Goal: Task Accomplishment & Management: Complete application form

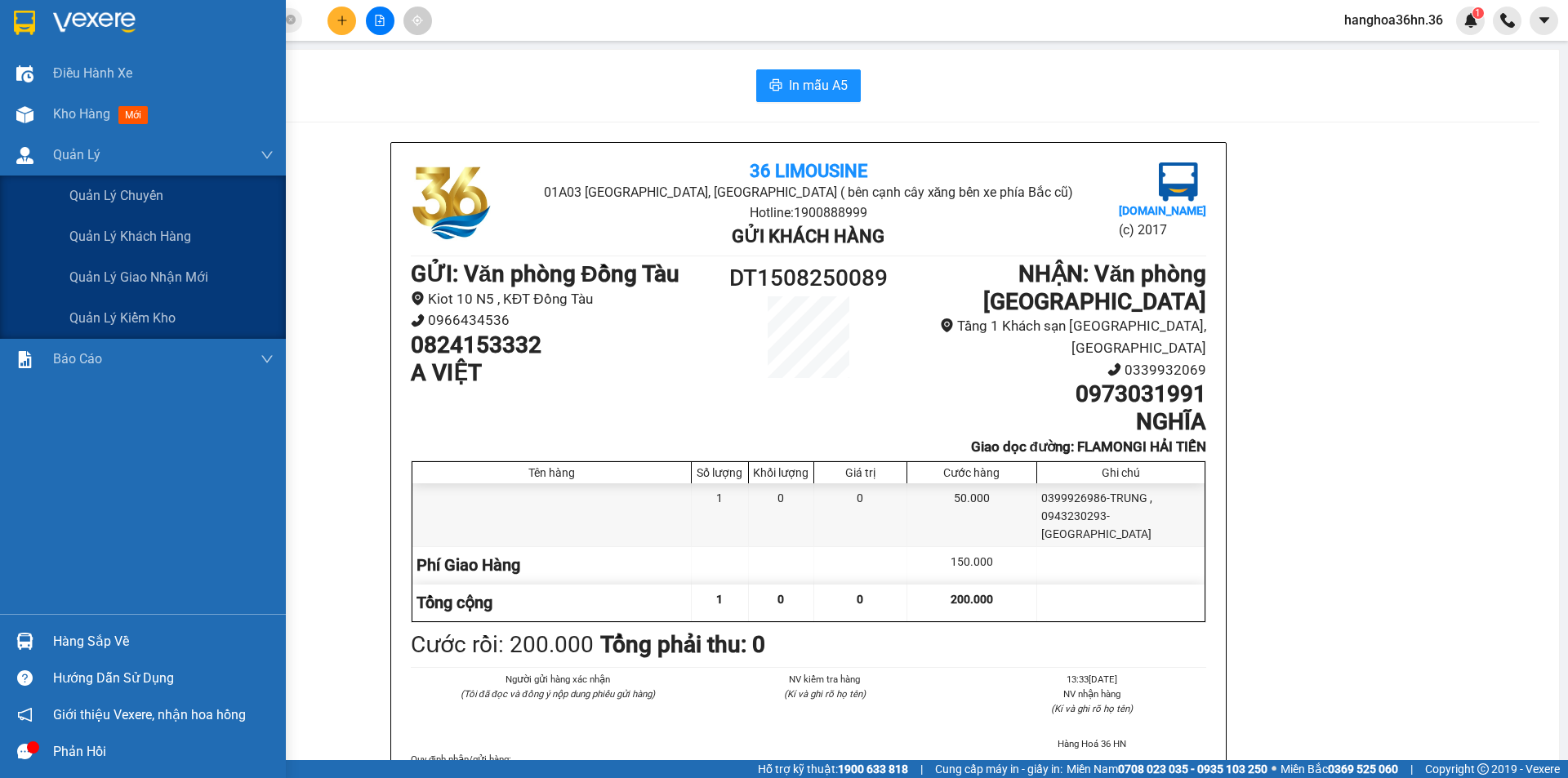
scroll to position [82, 0]
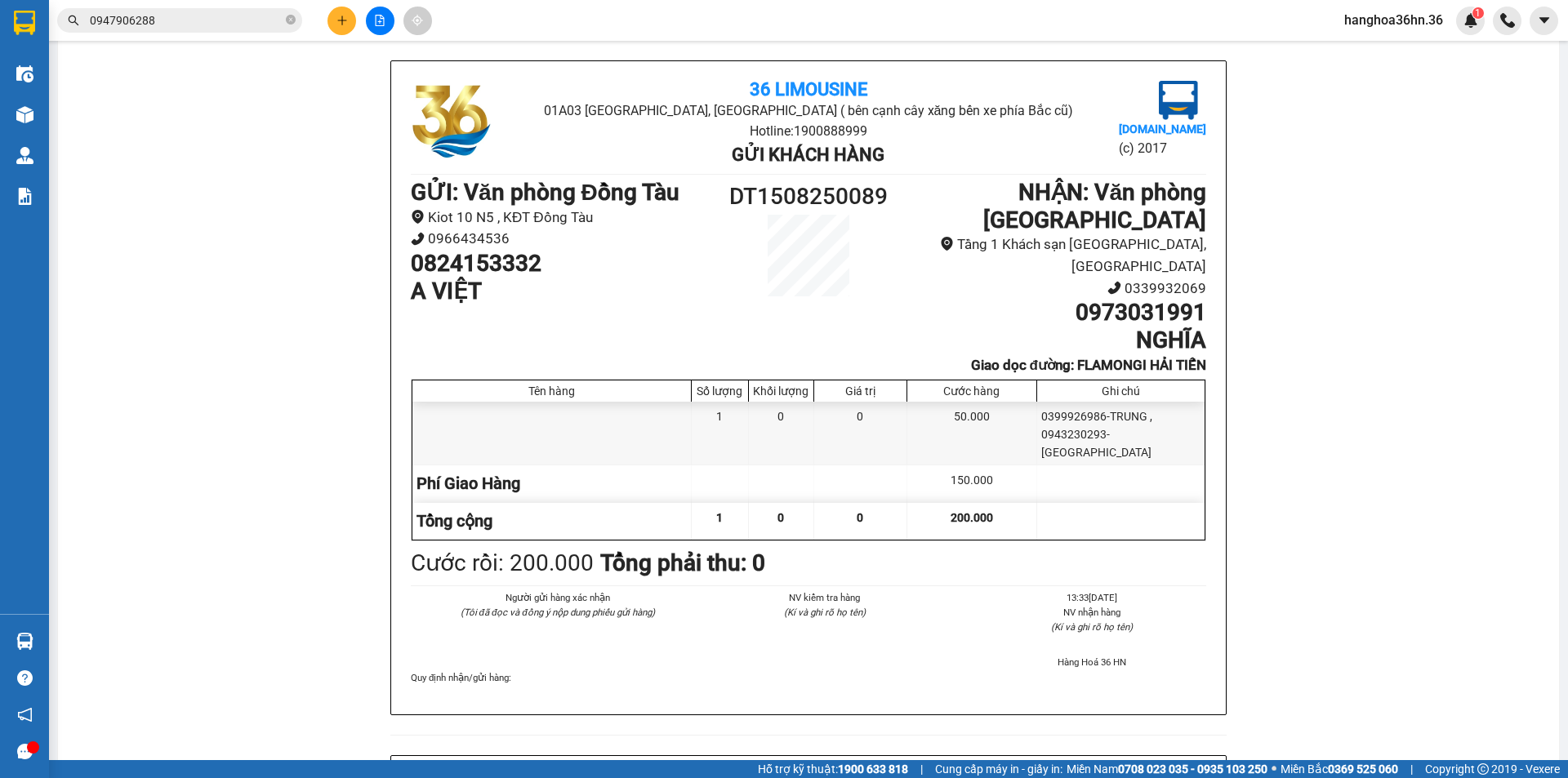
click at [343, 27] on button at bounding box center [342, 21] width 28 height 28
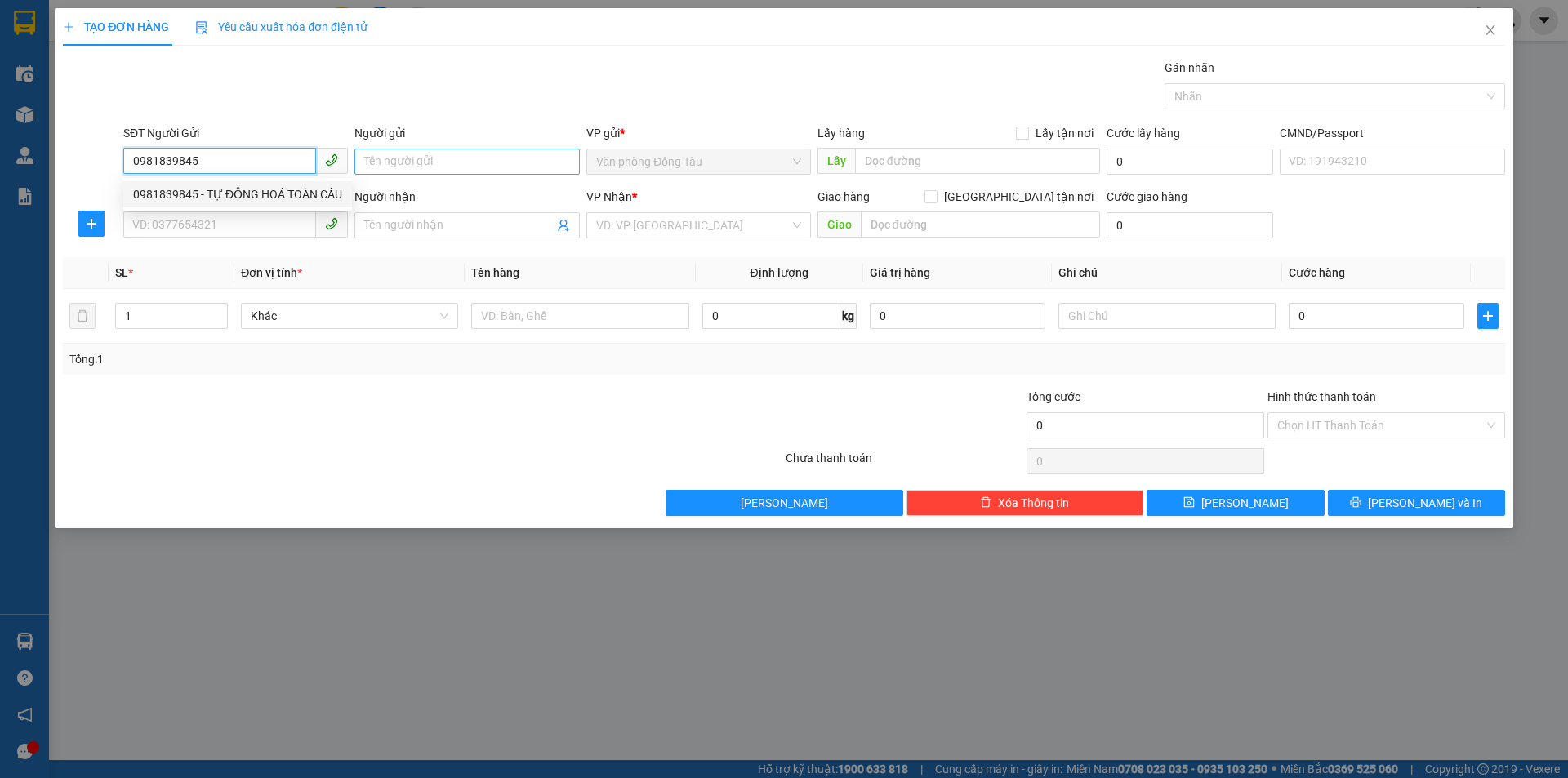
type input "0981839845"
click at [446, 159] on input "Người gửi" at bounding box center [466, 162] width 225 height 26
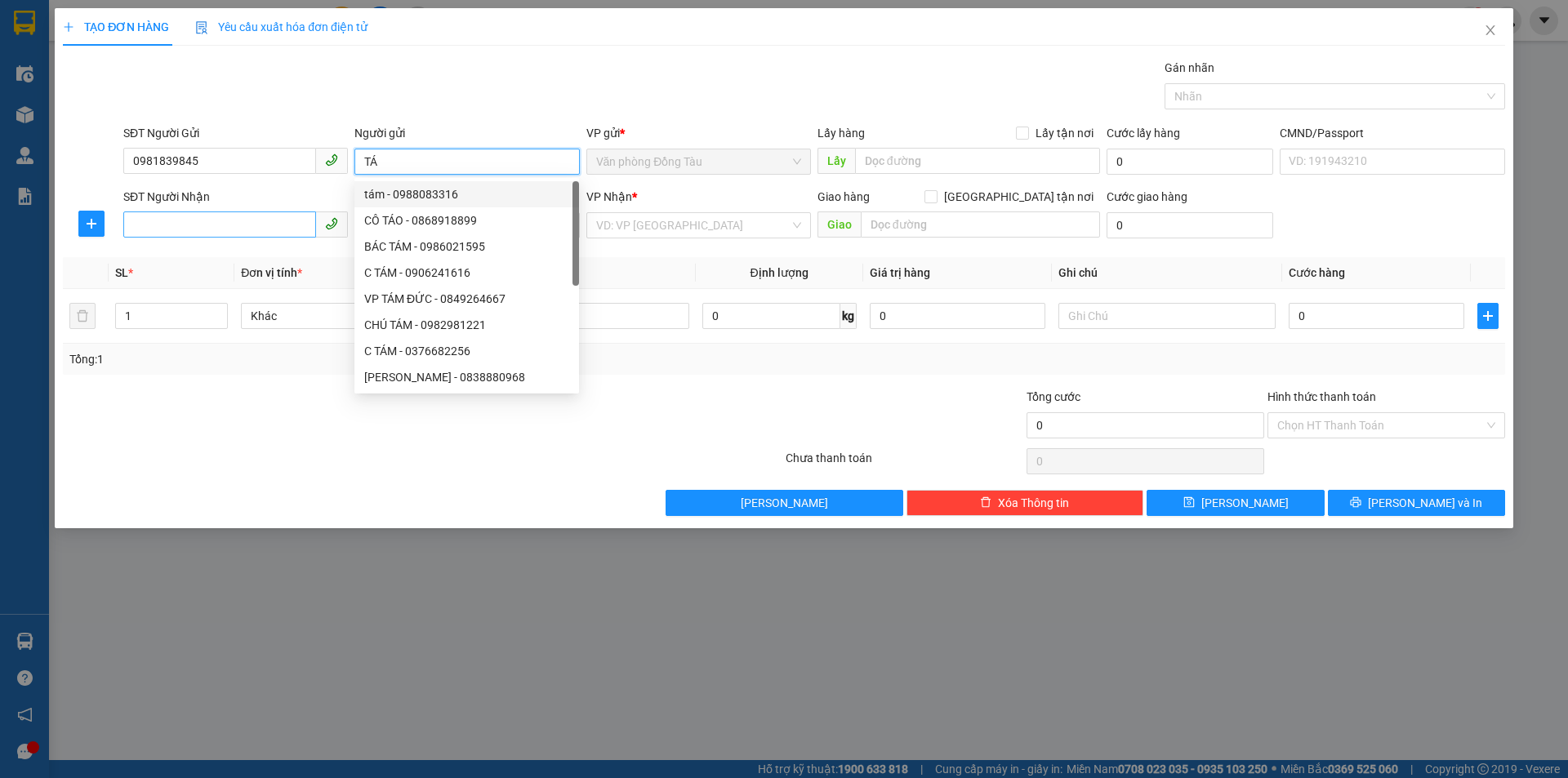
type input "TÁ"
click at [271, 222] on input "SĐT Người Nhận" at bounding box center [219, 225] width 193 height 26
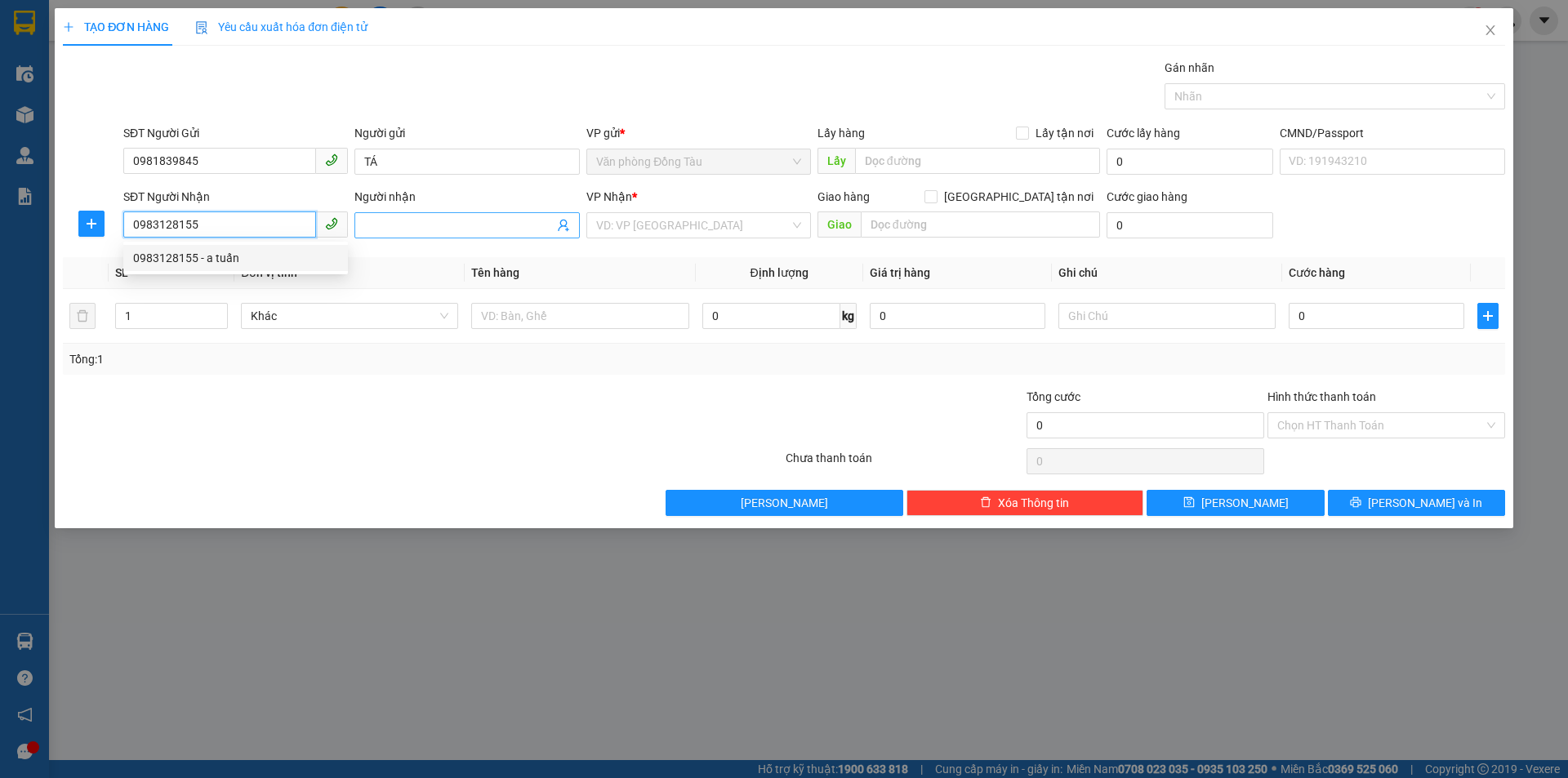
type input "0983128155"
click at [414, 235] on span at bounding box center [466, 226] width 225 height 26
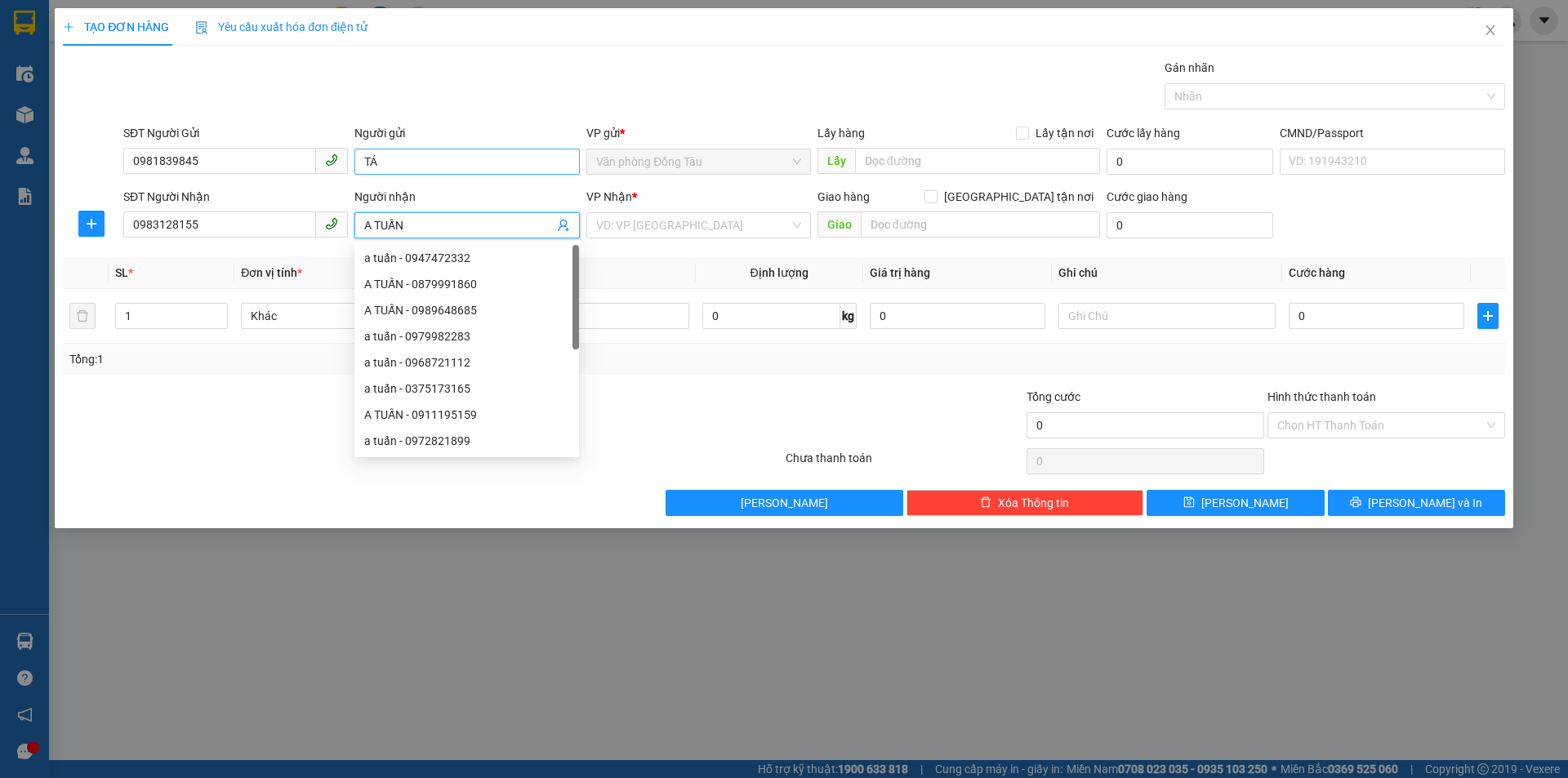
type input "A TUẤN"
click at [362, 161] on input "TÁ" at bounding box center [466, 162] width 225 height 26
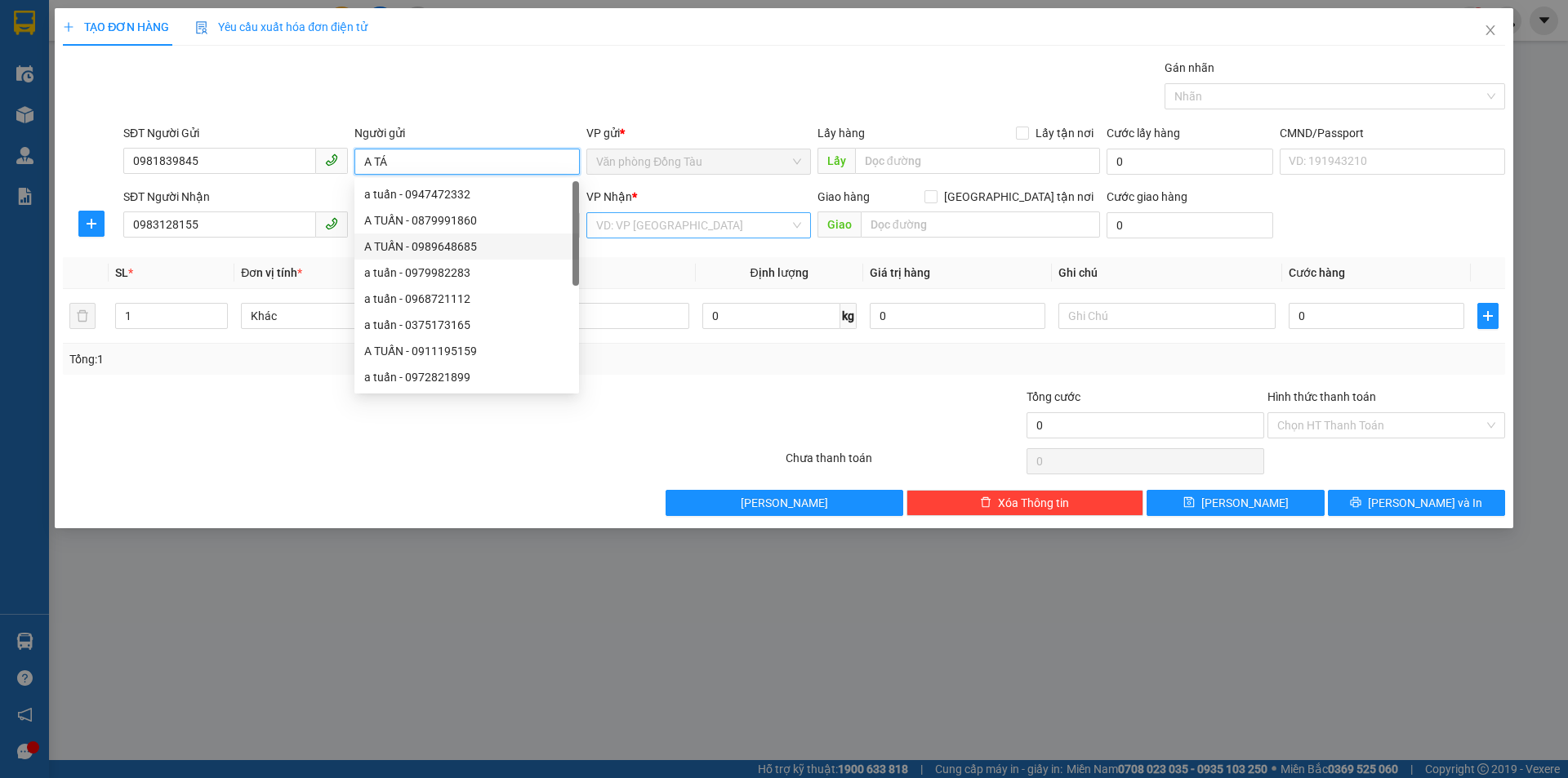
type input "A TÁ"
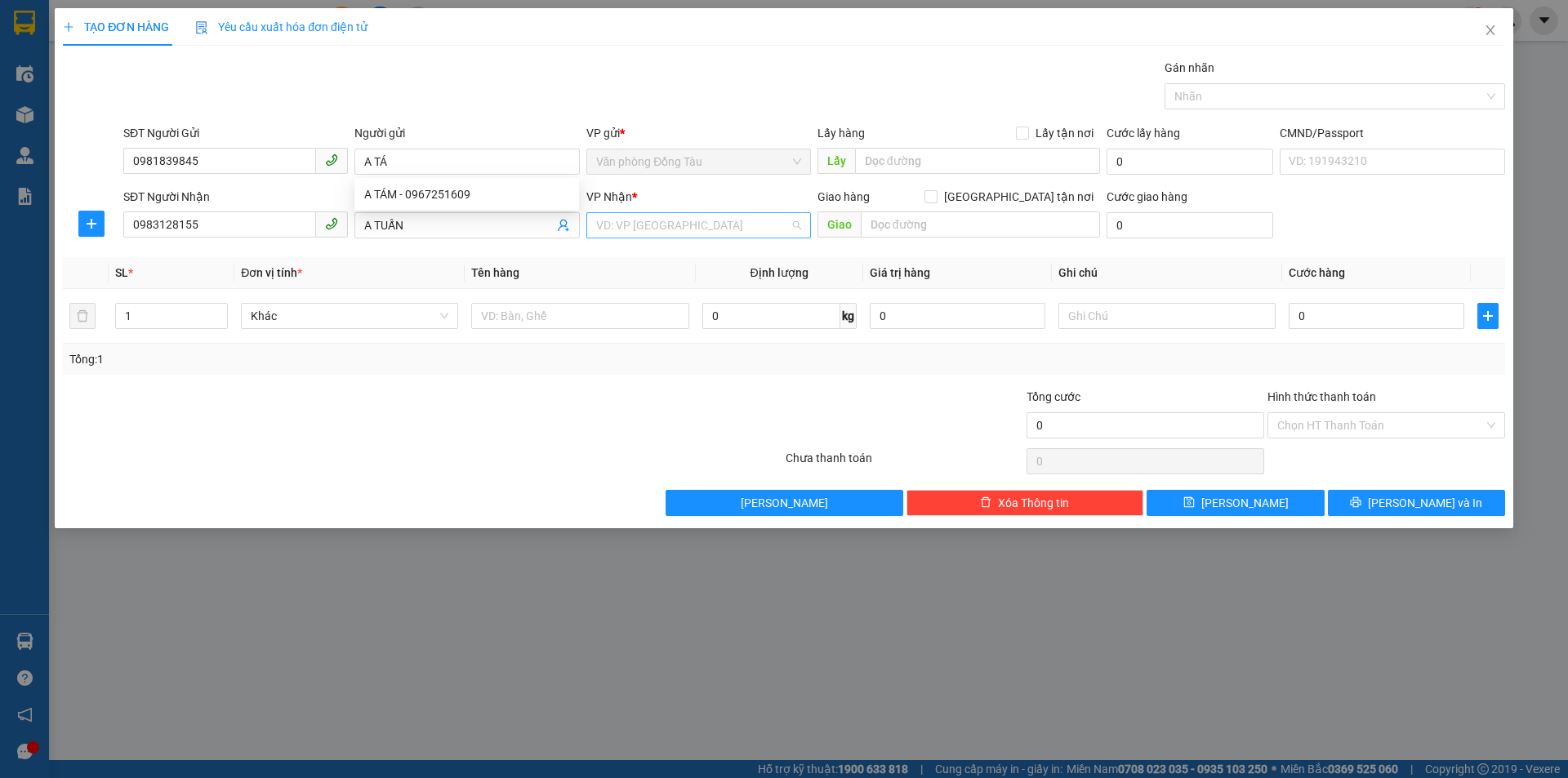
click at [648, 230] on input "search" at bounding box center [693, 226] width 194 height 24
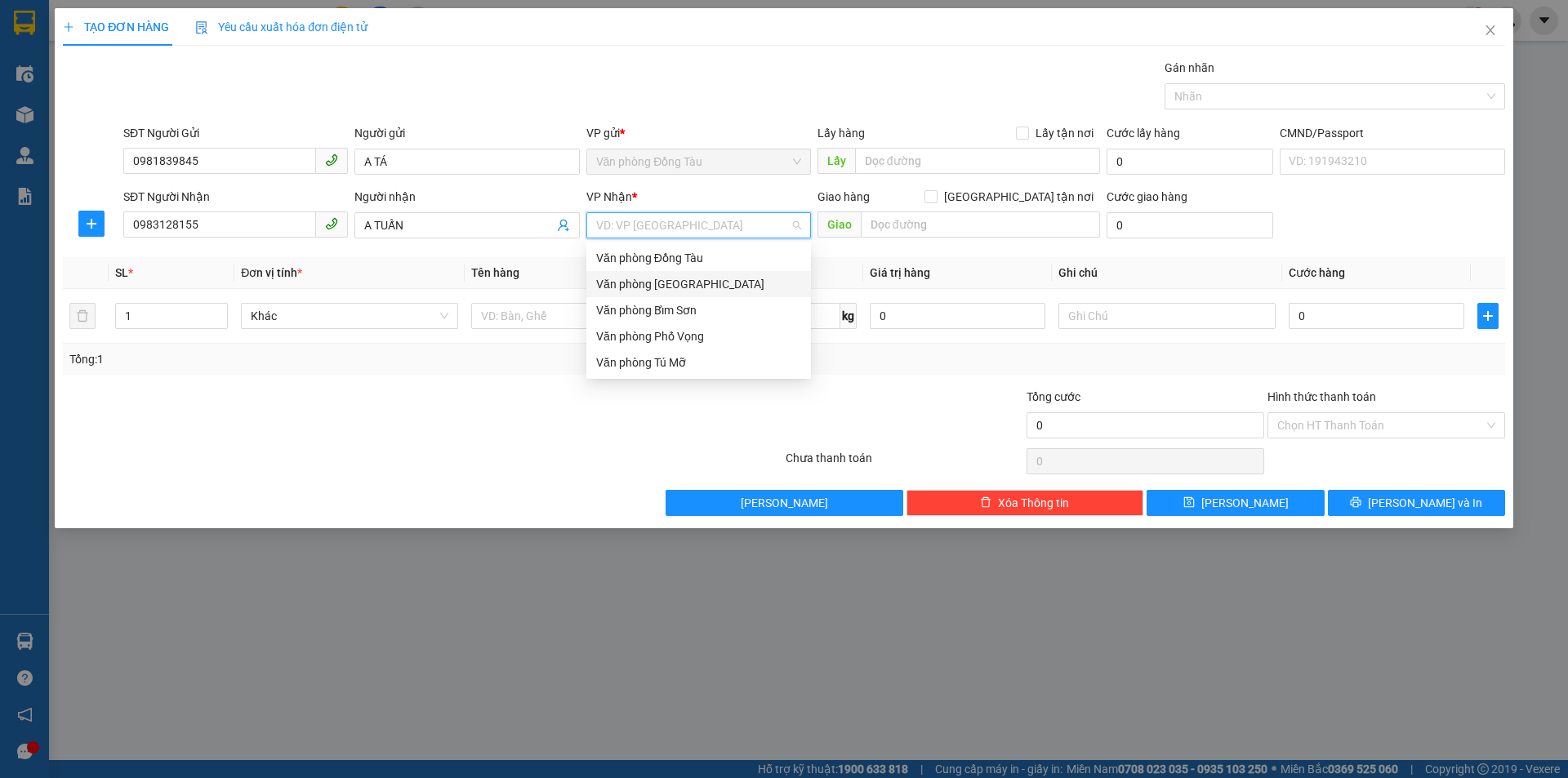
click at [680, 285] on div "Văn phòng [GEOGRAPHIC_DATA]" at bounding box center [699, 284] width 205 height 18
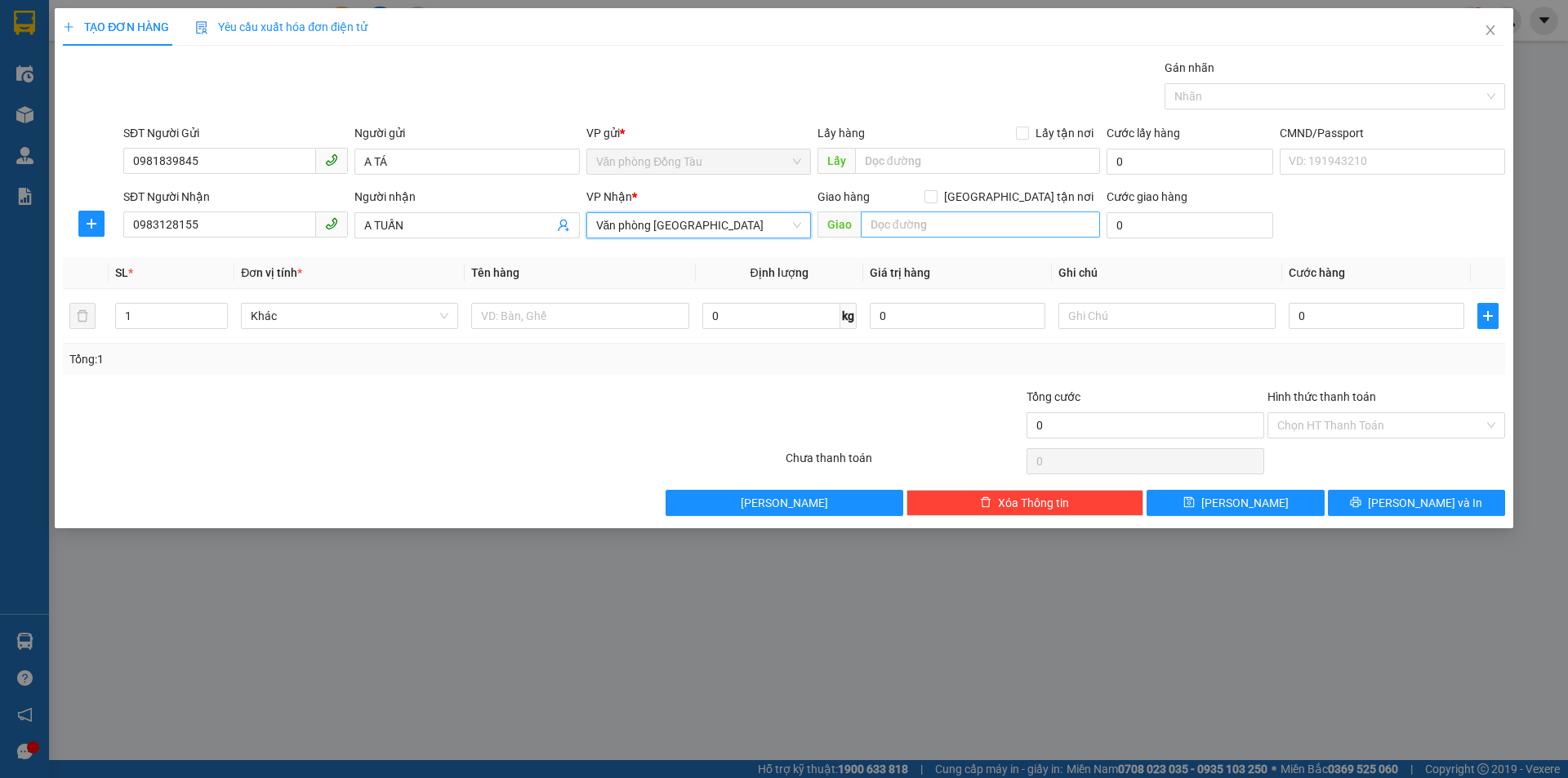
click at [915, 236] on div "Giao" at bounding box center [958, 226] width 283 height 26
click at [917, 233] on input "text" at bounding box center [980, 225] width 240 height 26
type input "05/4 [PERSON_NAME] , NGỌC TRẠO TPTH"
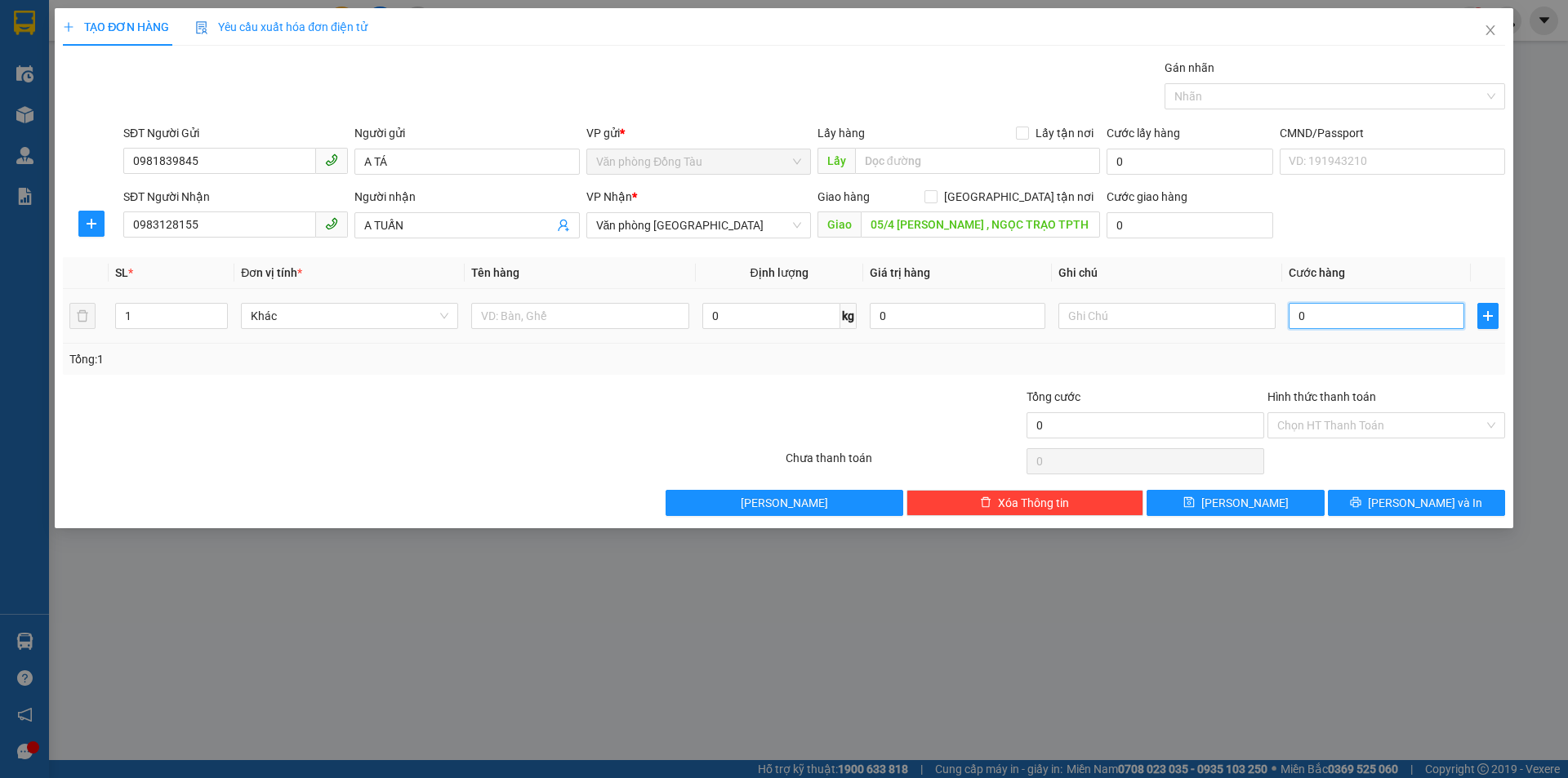
click at [1366, 318] on input "0" at bounding box center [1376, 316] width 176 height 26
type input "3"
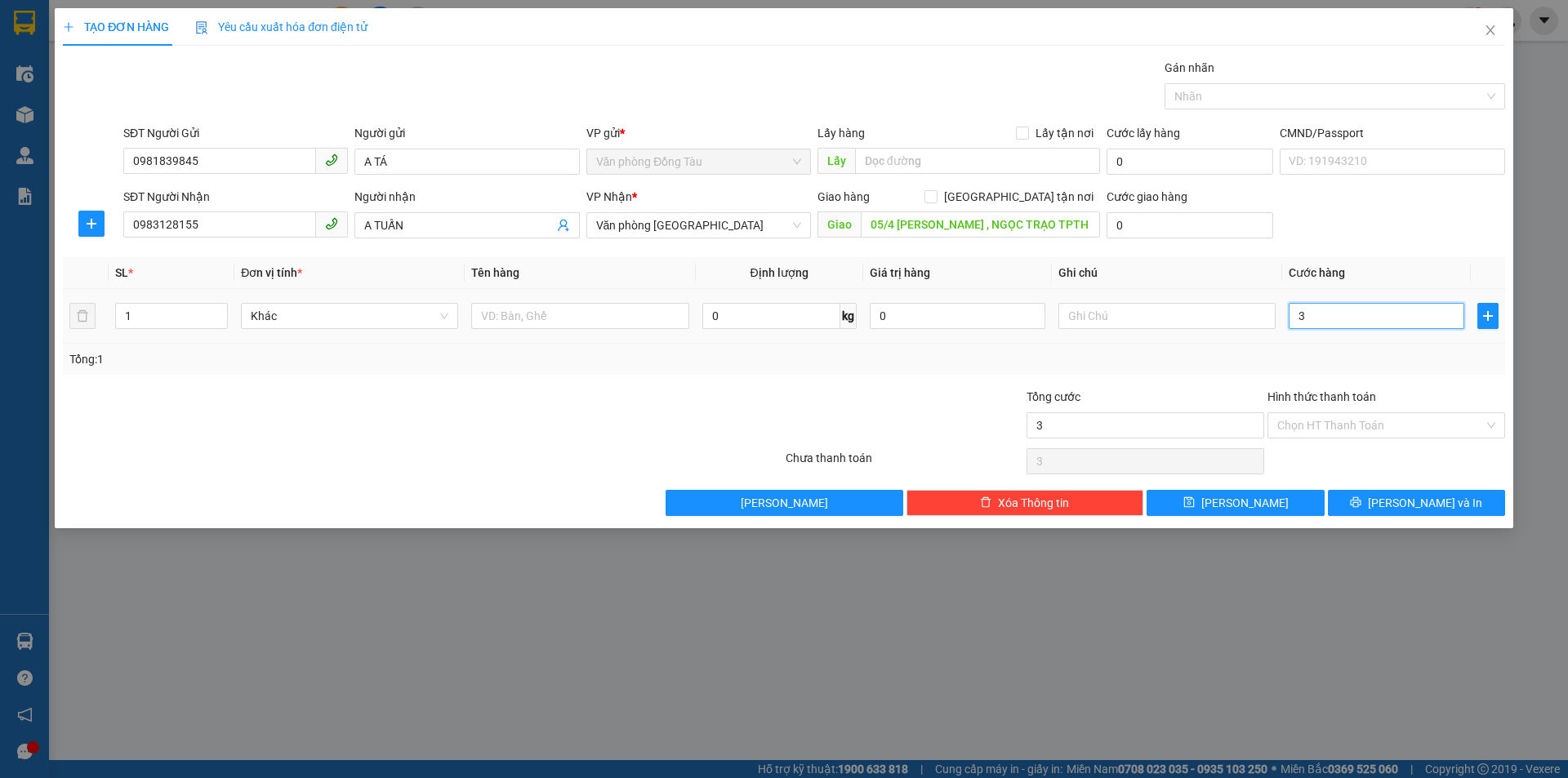
type input "30"
type input "300"
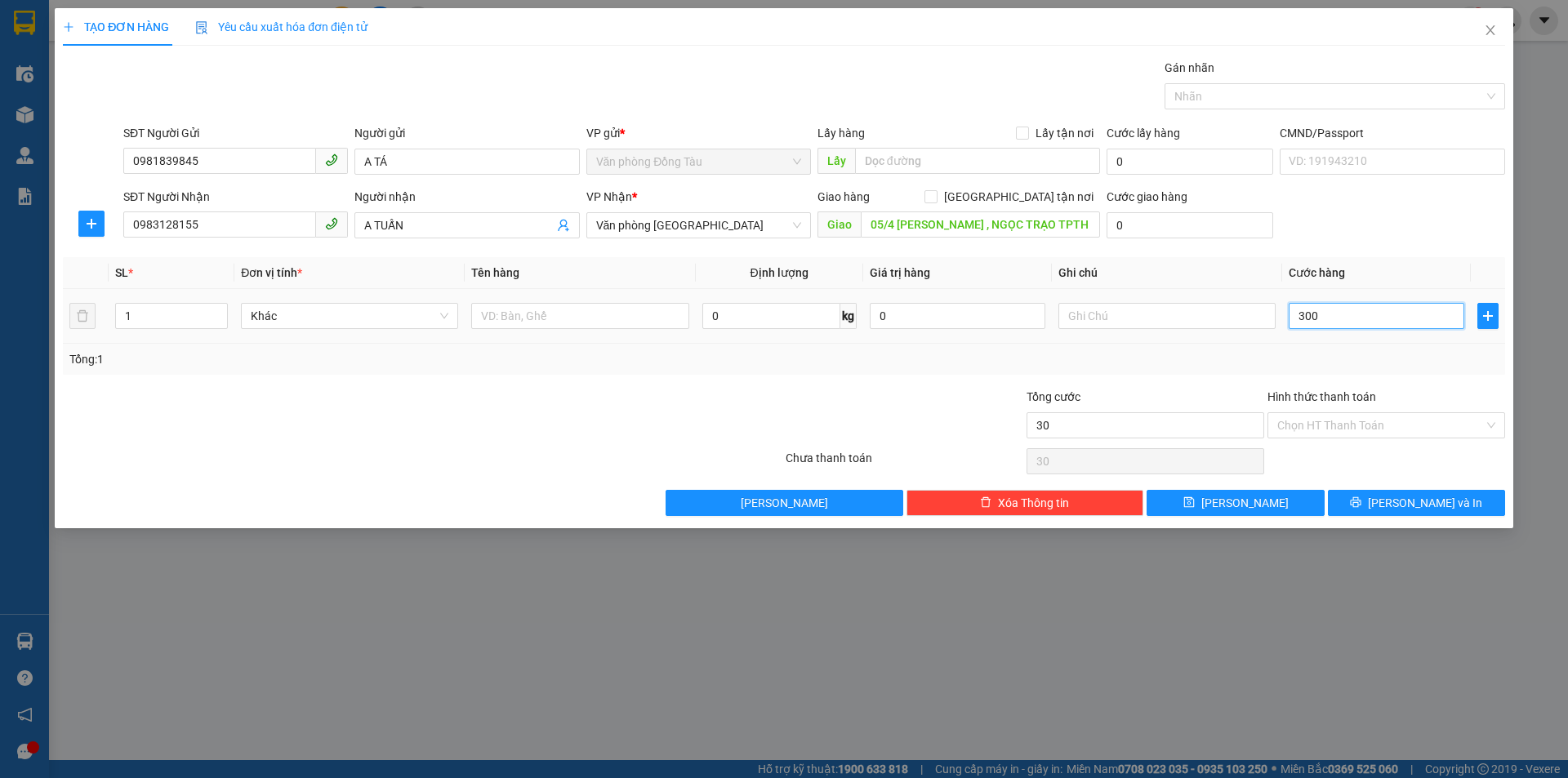
type input "300"
type input "3.000"
type input "30.000"
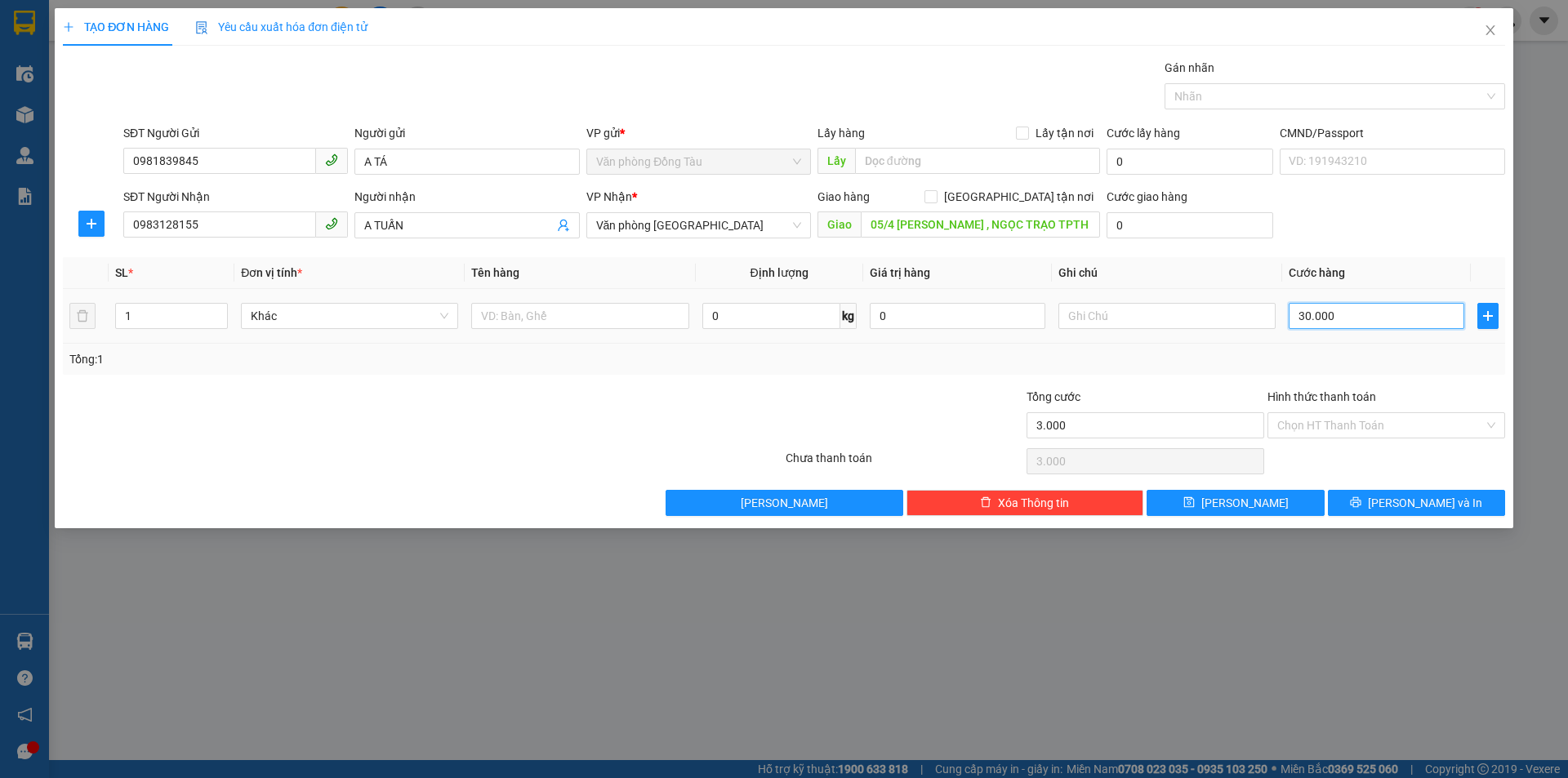
type input "30.000"
click at [1189, 232] on input "0" at bounding box center [1189, 226] width 166 height 26
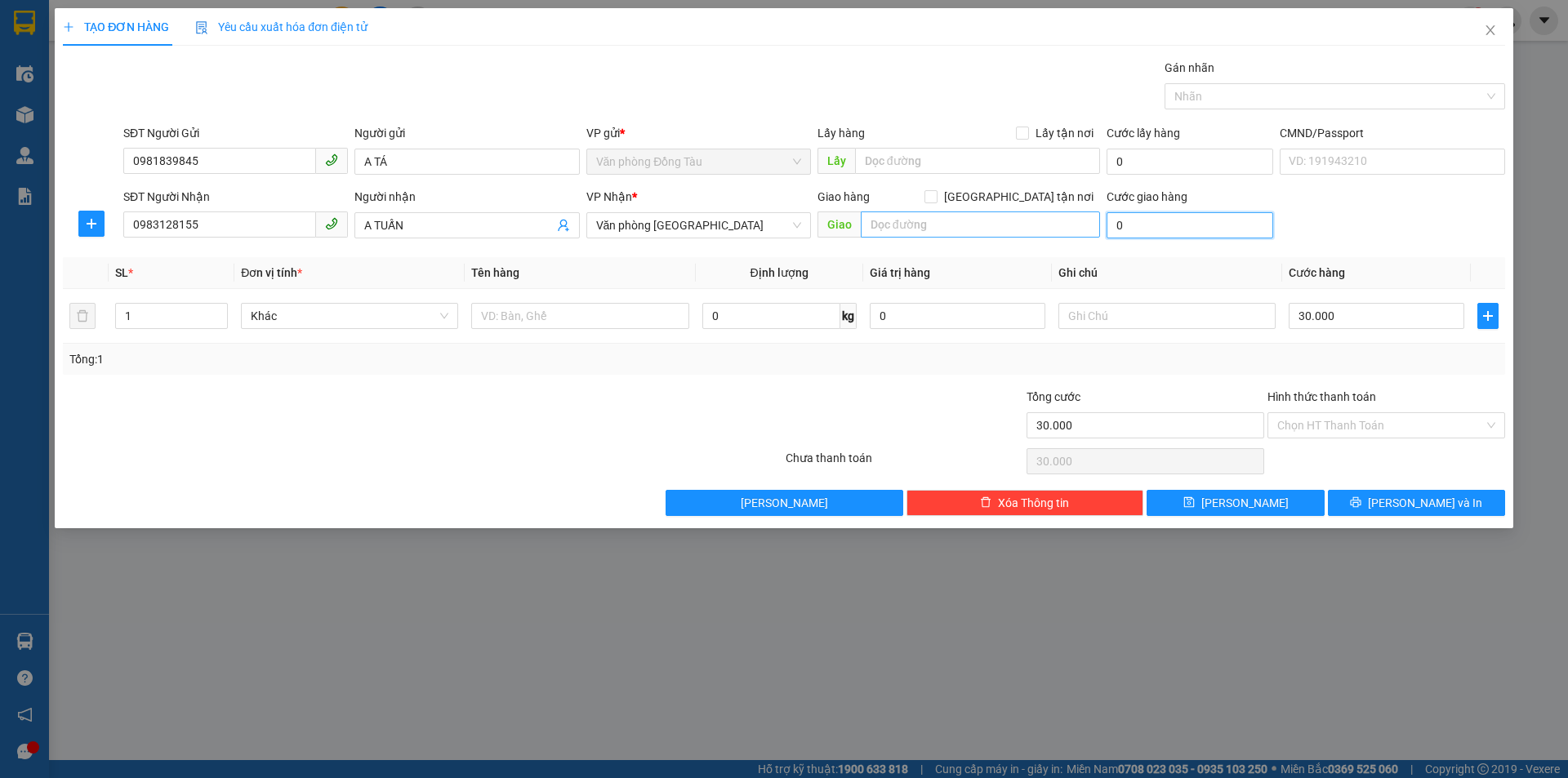
type input "0"
click at [1002, 224] on input "text" at bounding box center [980, 225] width 240 height 26
type input "30.000"
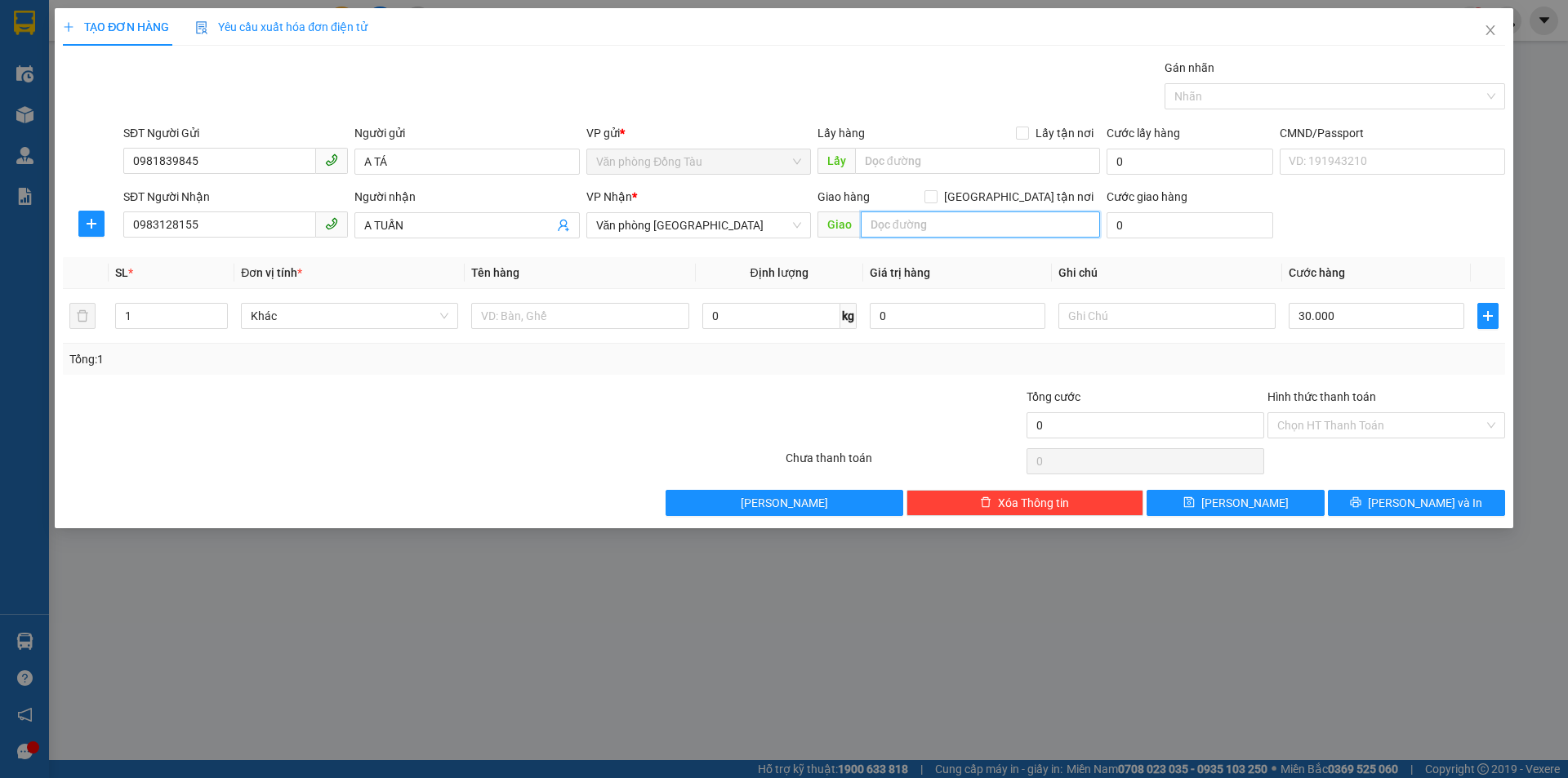
type input "30.000"
drag, startPoint x: 1085, startPoint y: 222, endPoint x: 843, endPoint y: 210, distance: 242.3
click at [848, 212] on span "Giao 5/4 [PERSON_NAME] , NGỌC TRẠO" at bounding box center [958, 225] width 283 height 26
type input "5/4 [PERSON_NAME] , NGỌC TRẠO"
click at [1199, 268] on th "Ghi chú" at bounding box center [1167, 273] width 230 height 32
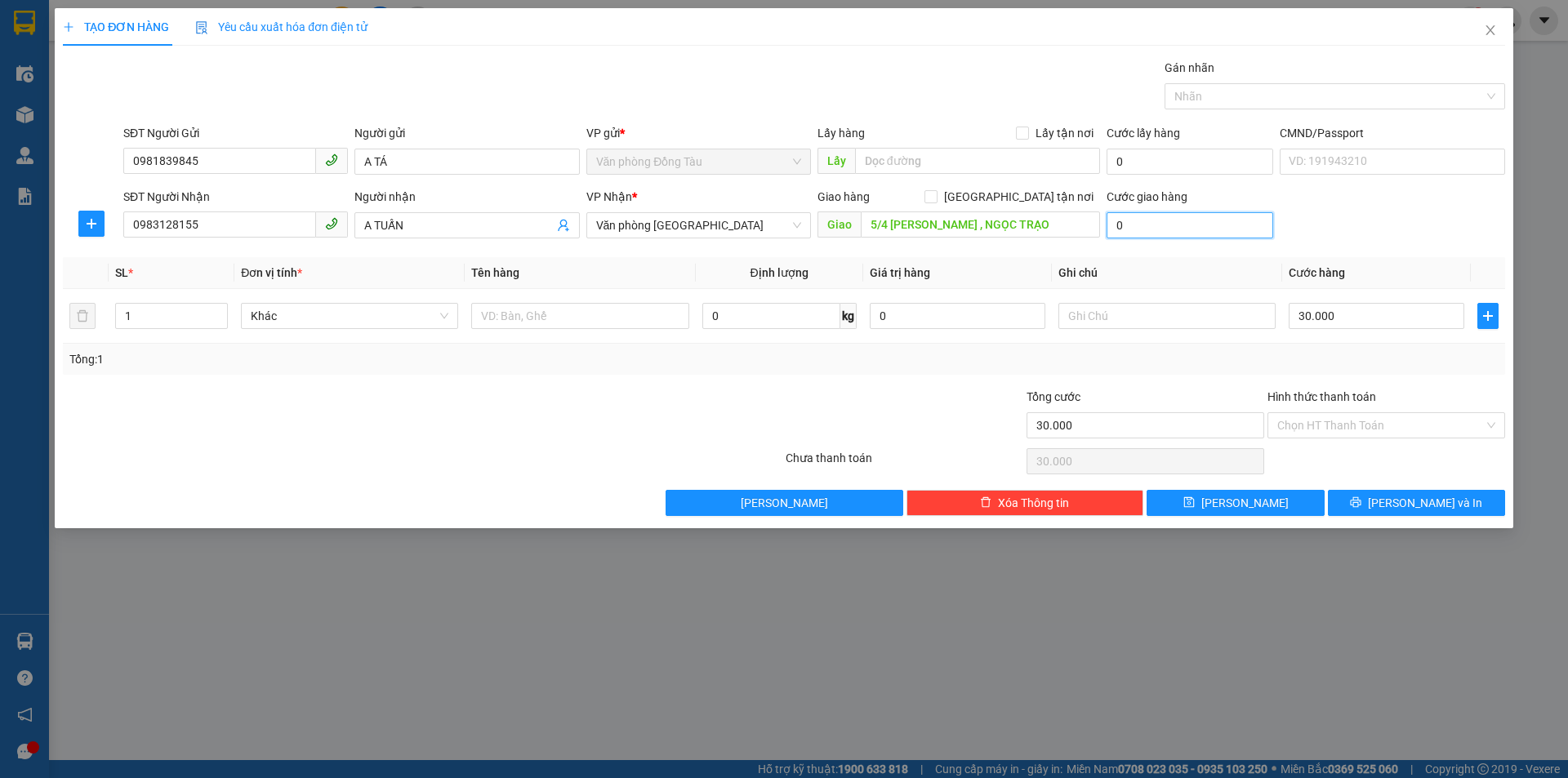
click at [1194, 219] on input "0" at bounding box center [1189, 226] width 166 height 26
type input "3"
type input "30.003"
type input "30"
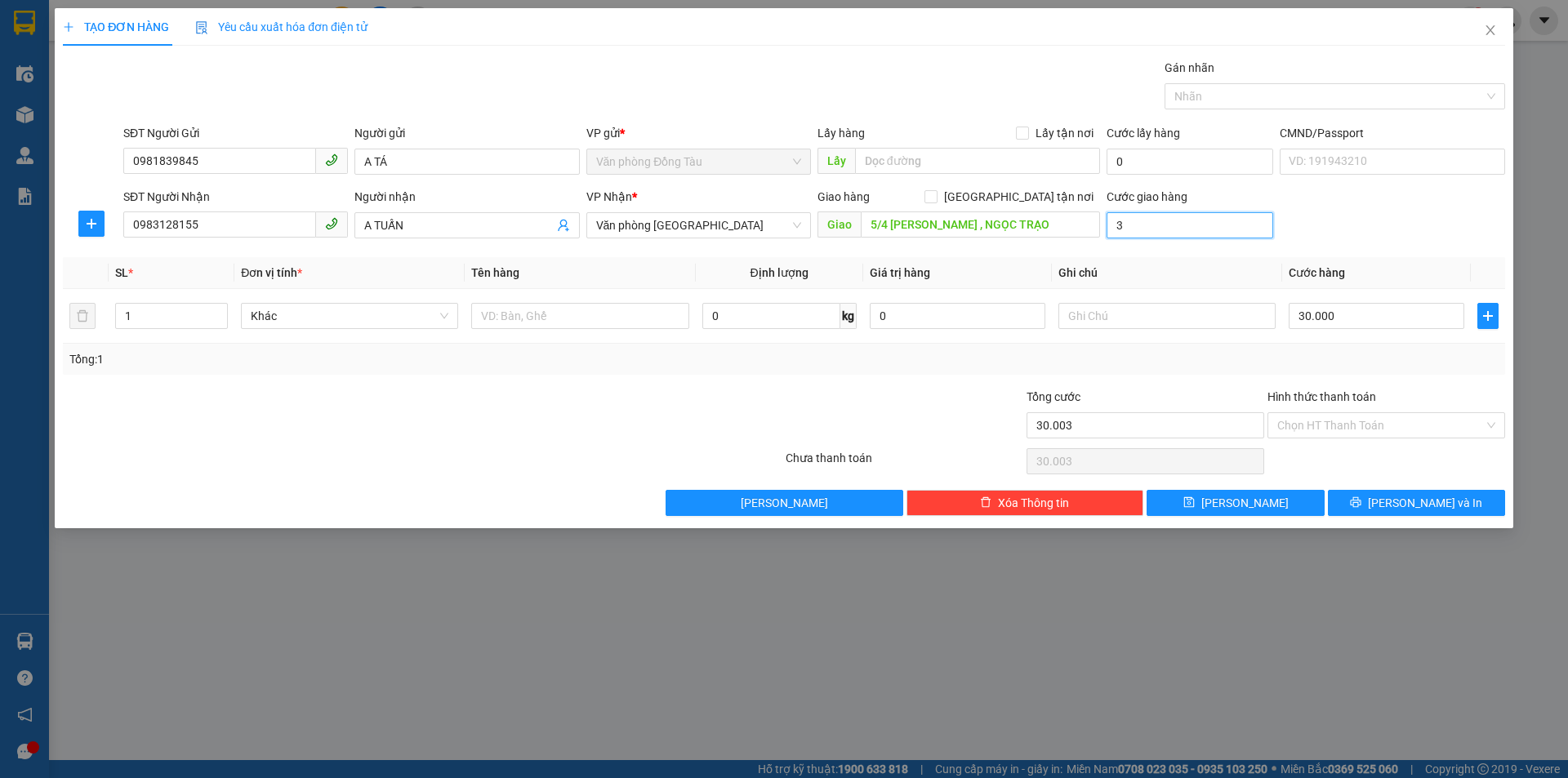
type input "30.030"
type input "300"
type input "30.300"
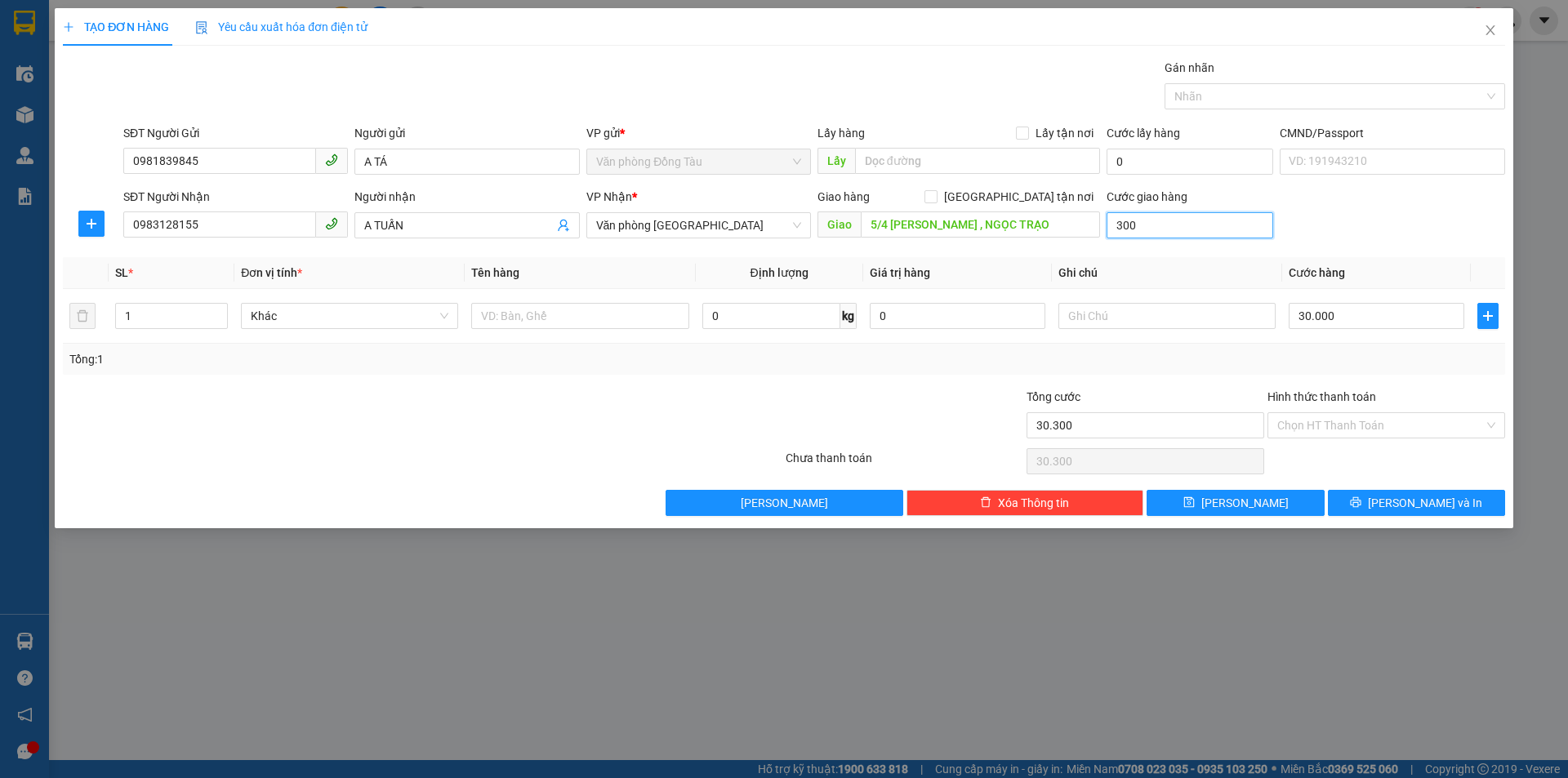
type input "3.000"
type input "33.000"
type input "30.000"
type input "60.000"
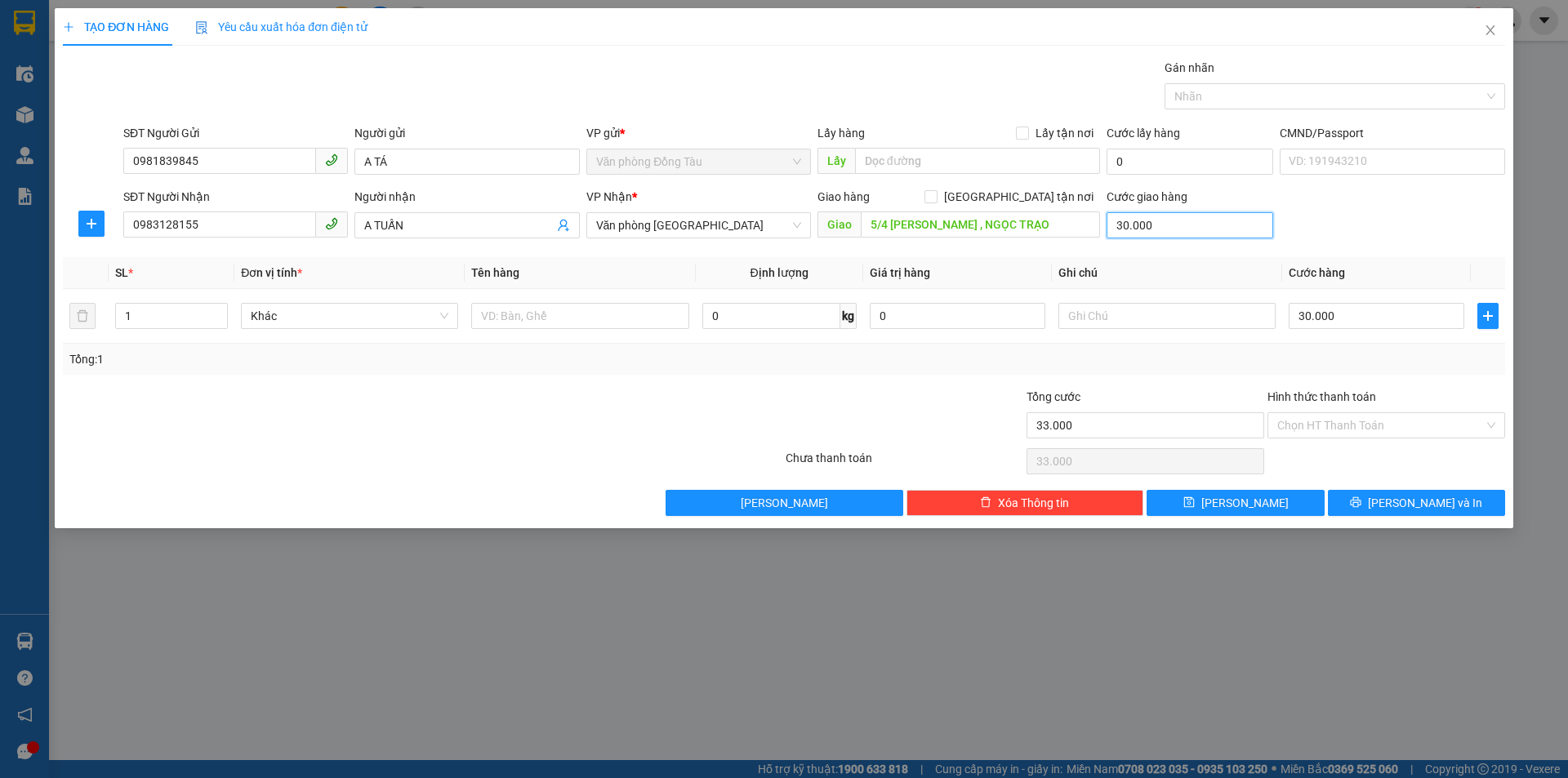
type input "60.000"
type input "30.000"
click at [1408, 510] on span "[PERSON_NAME] và In" at bounding box center [1425, 503] width 115 height 18
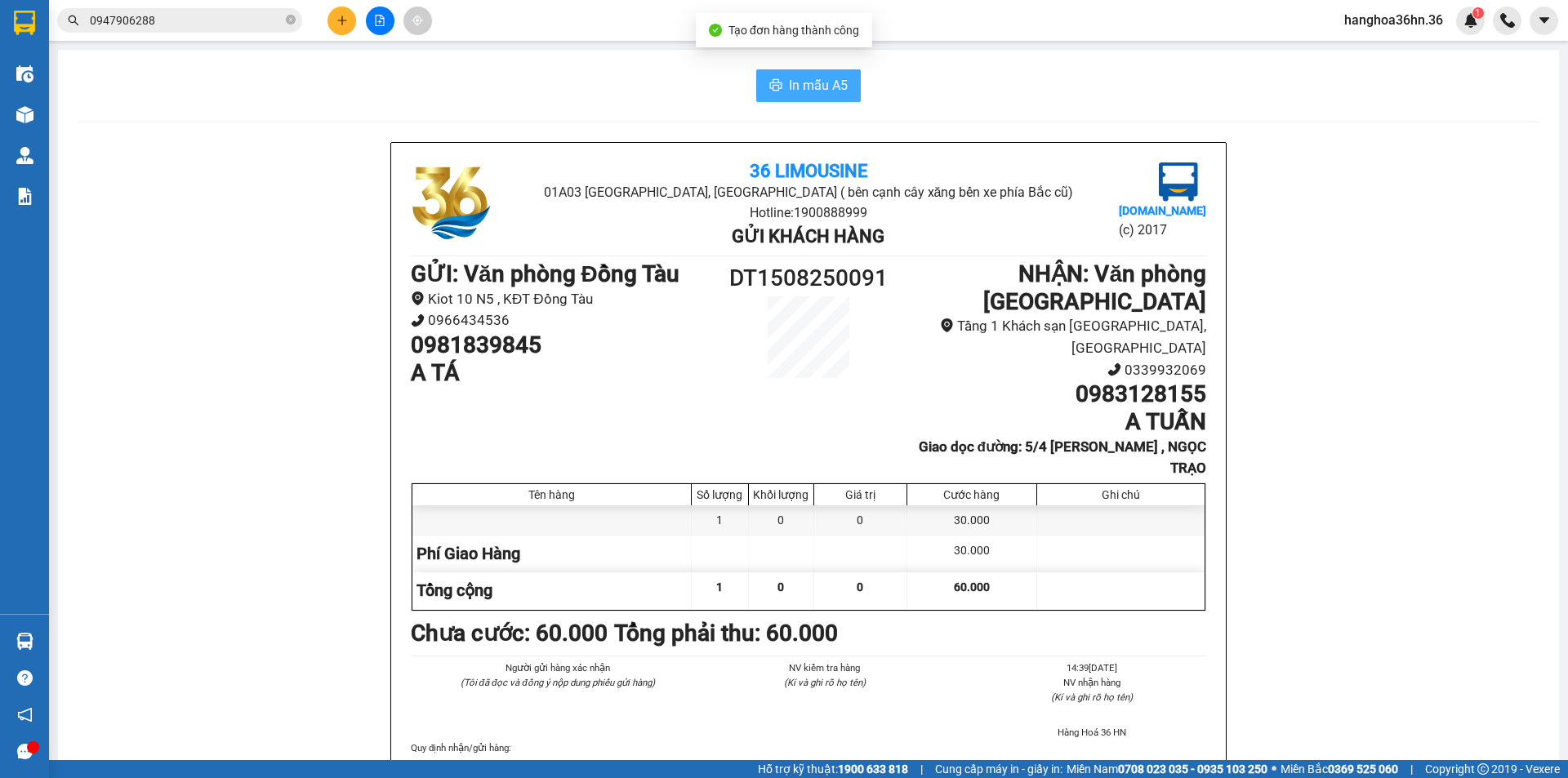
click at [812, 86] on span "In mẫu A5" at bounding box center [818, 86] width 59 height 21
click at [828, 97] on button "In mẫu A5" at bounding box center [808, 86] width 104 height 33
click at [834, 85] on span "In mẫu A5" at bounding box center [818, 86] width 59 height 21
click at [347, 18] on icon "plus" at bounding box center [342, 21] width 11 height 11
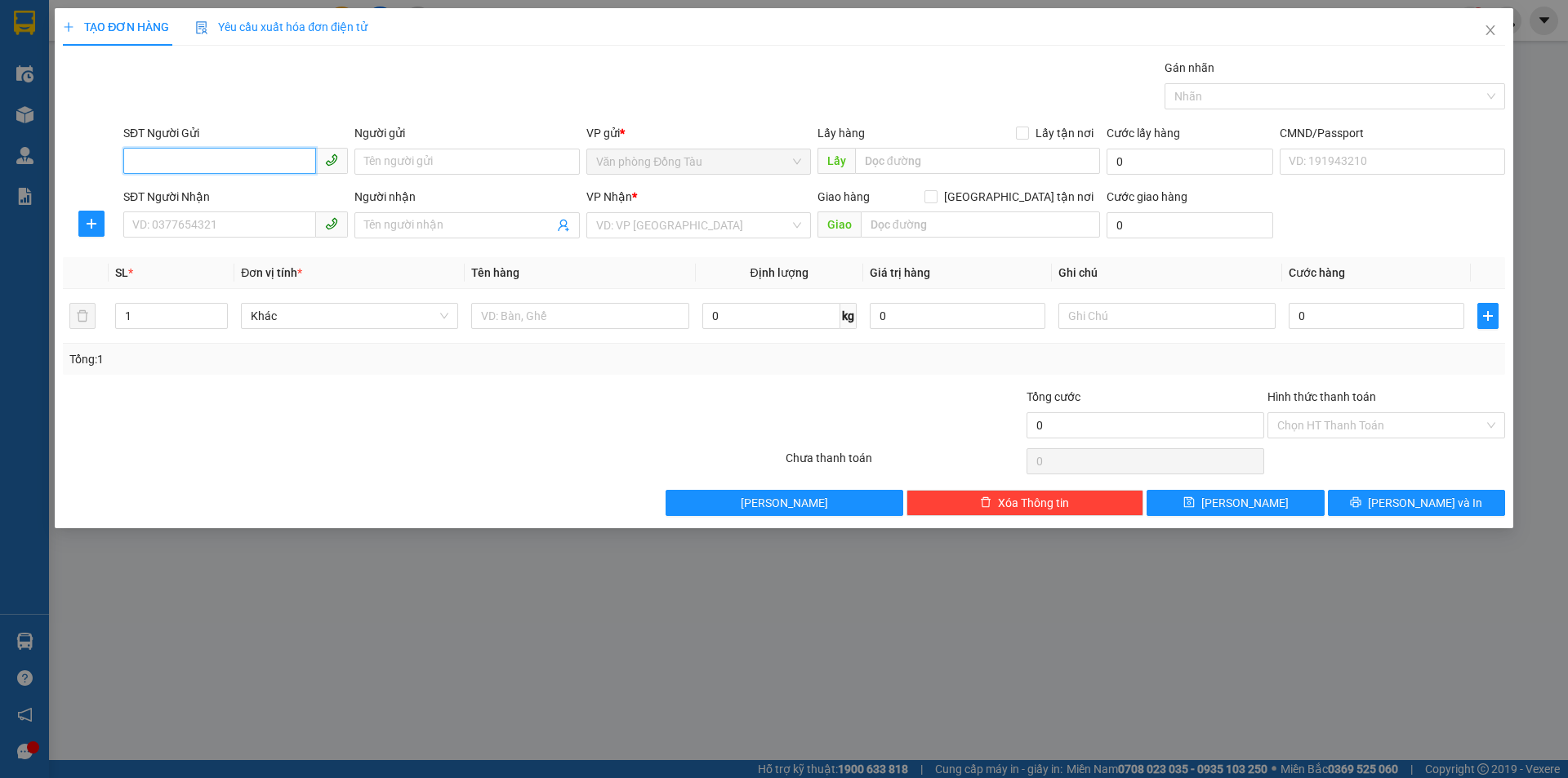
click at [255, 166] on input "SĐT Người Gửi" at bounding box center [219, 161] width 193 height 26
type input "0916498079"
click at [406, 169] on input "Người gửi" at bounding box center [466, 162] width 225 height 26
drag, startPoint x: 231, startPoint y: 156, endPoint x: 38, endPoint y: 144, distance: 193.4
click at [38, 144] on div "TẠO ĐƠN HÀNG Yêu cầu xuất hóa đơn điện tử Transit Pickup Surcharge Ids Transit …" at bounding box center [784, 389] width 1568 height 778
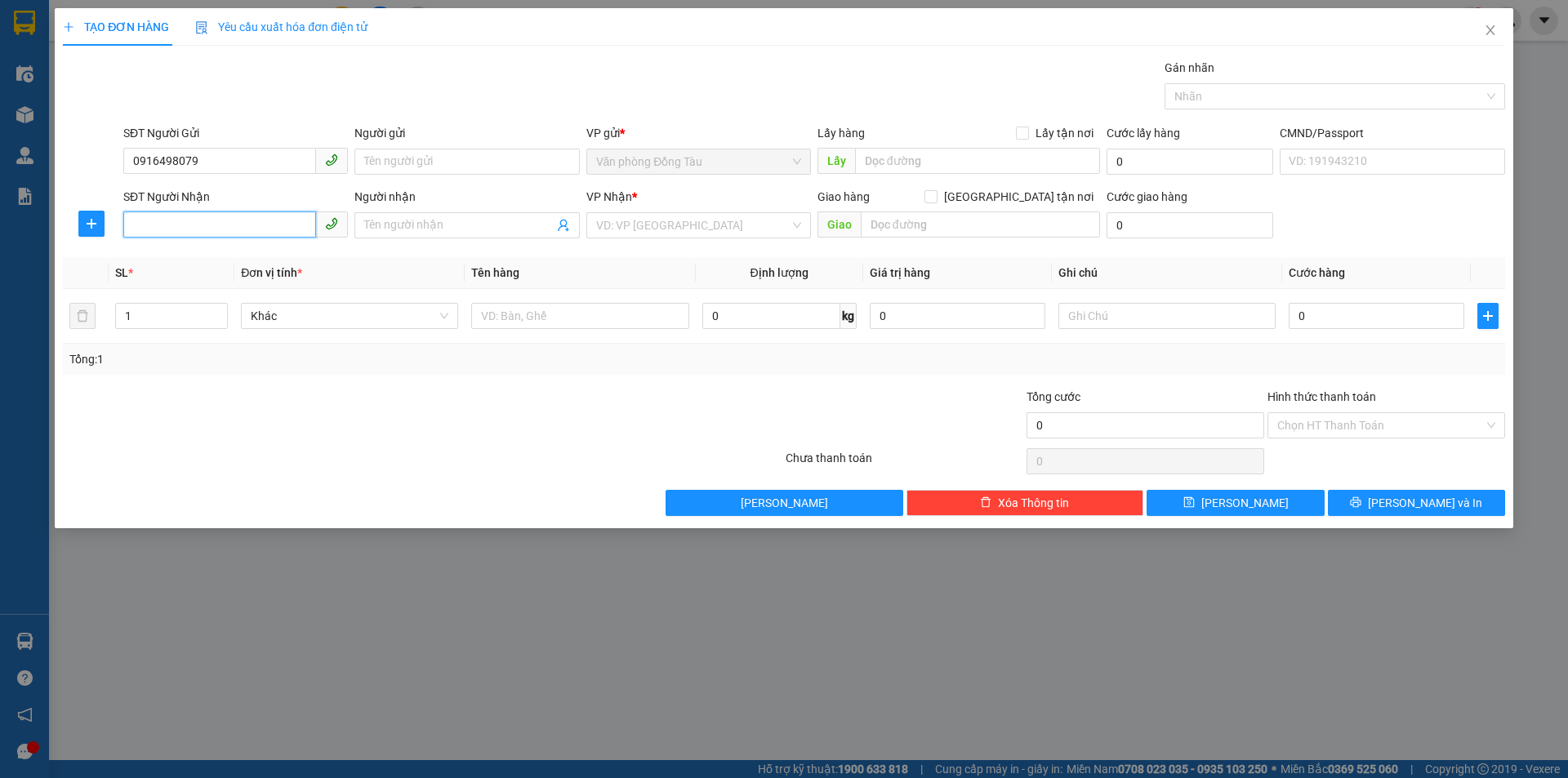
click at [190, 227] on input "SĐT Người Nhận" at bounding box center [219, 225] width 193 height 26
paste input "0916498079"
type input "0916498079"
click at [458, 165] on input "Người gửi" at bounding box center [466, 162] width 225 height 26
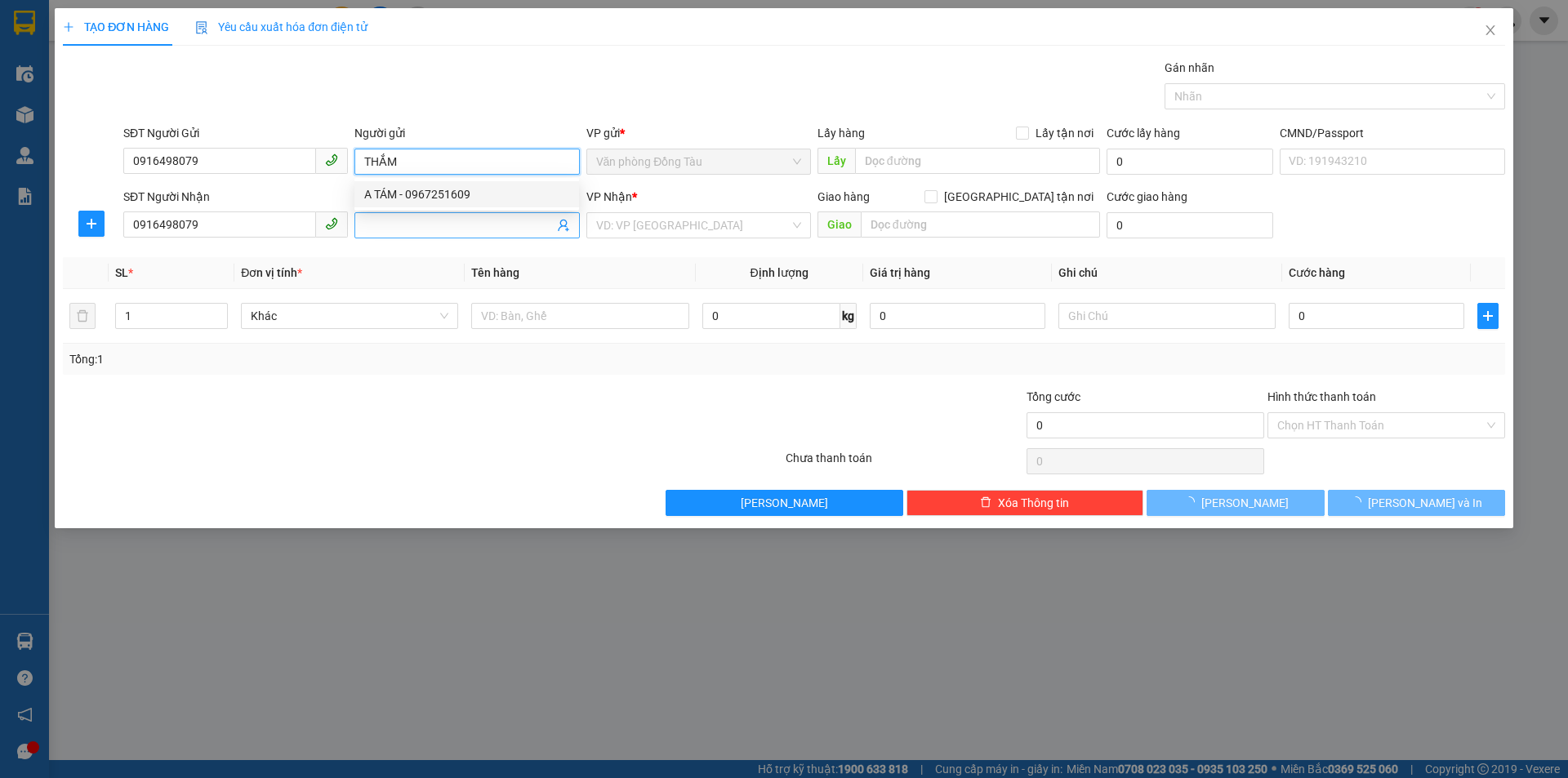
type input "THẮM"
click at [449, 224] on input "Người nhận" at bounding box center [458, 225] width 189 height 18
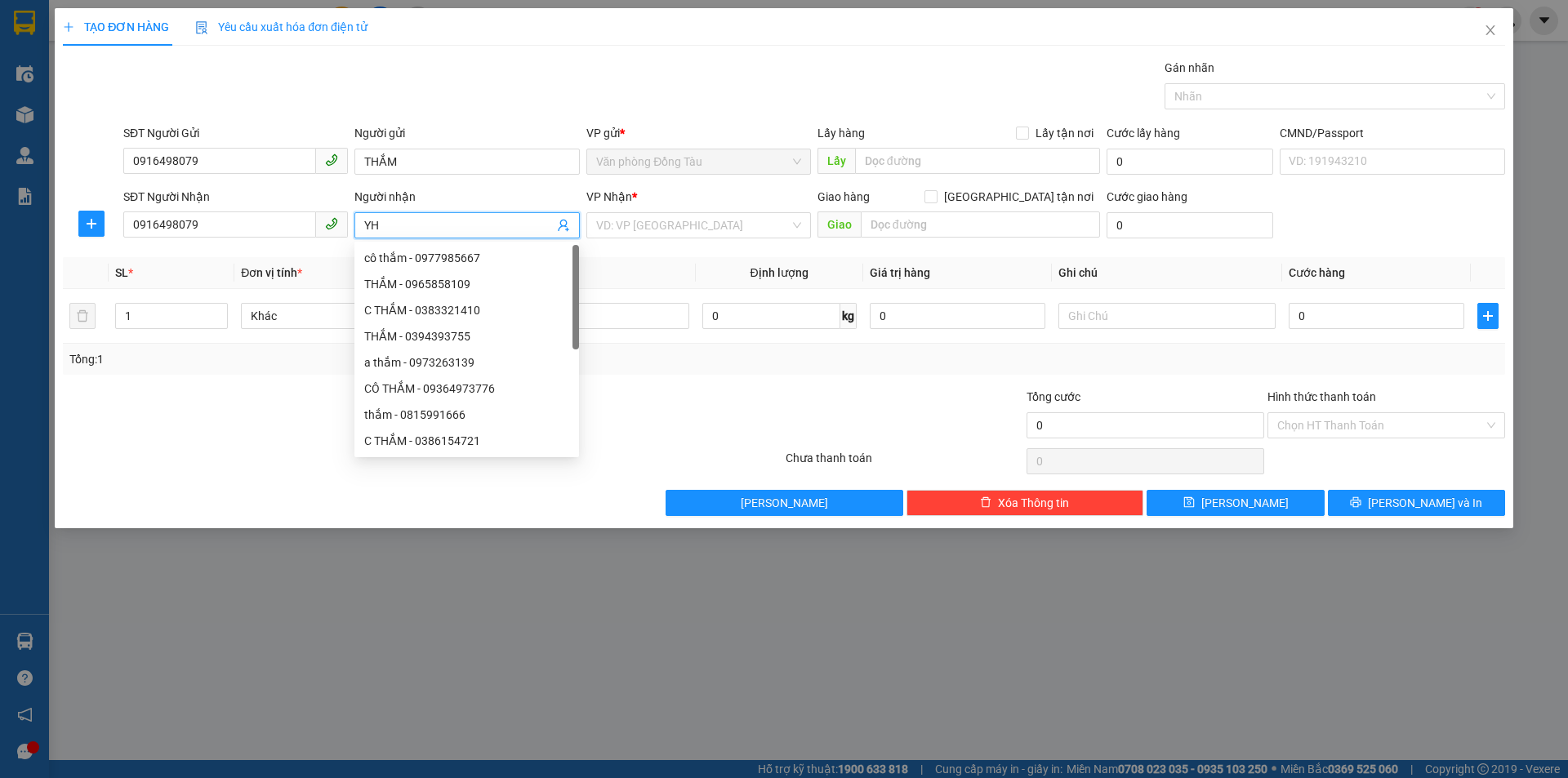
type input "Y"
type input "THẮM"
click at [671, 234] on input "search" at bounding box center [693, 226] width 194 height 24
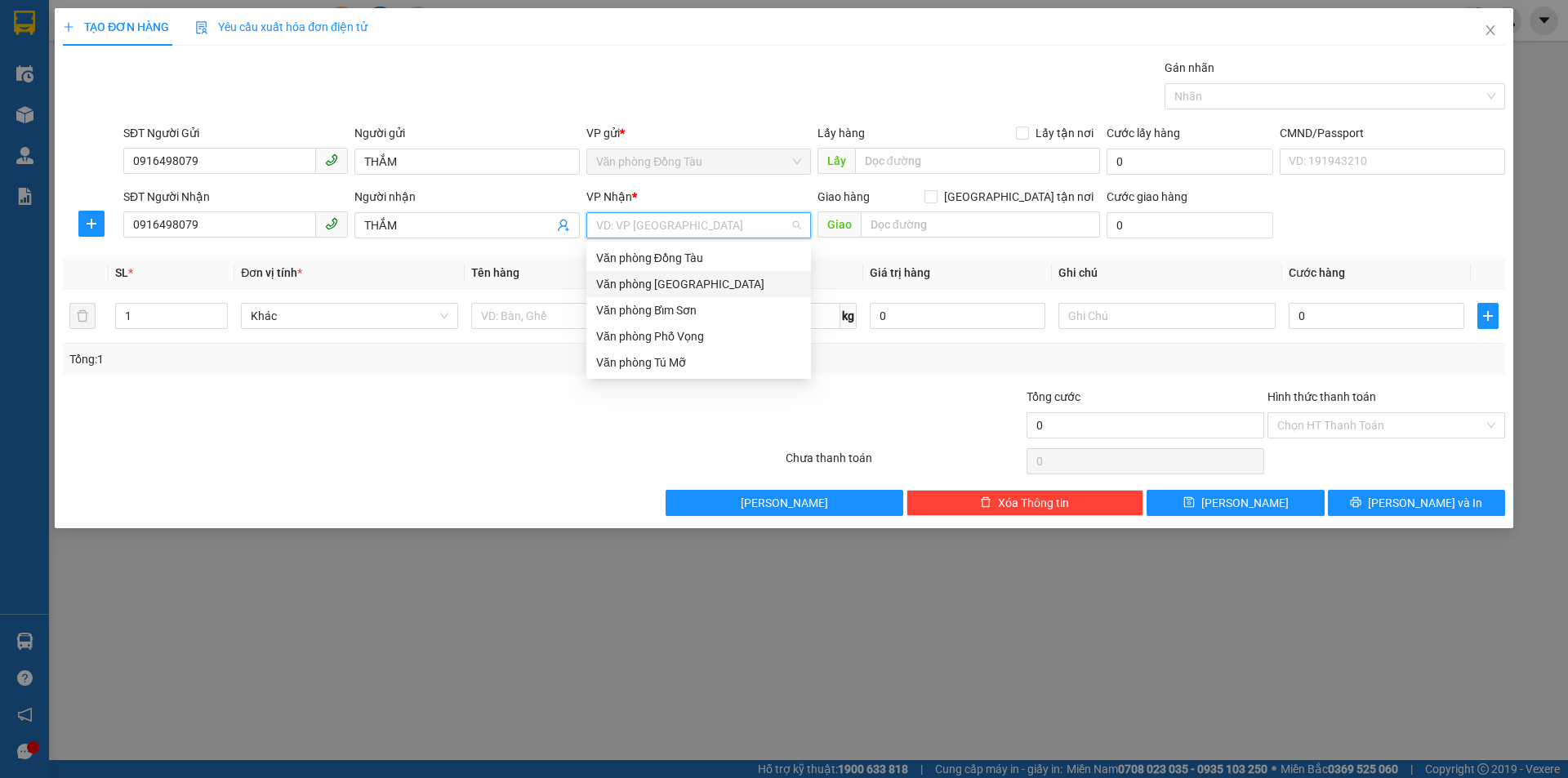
click at [688, 280] on div "Văn phòng [GEOGRAPHIC_DATA]" at bounding box center [699, 284] width 205 height 18
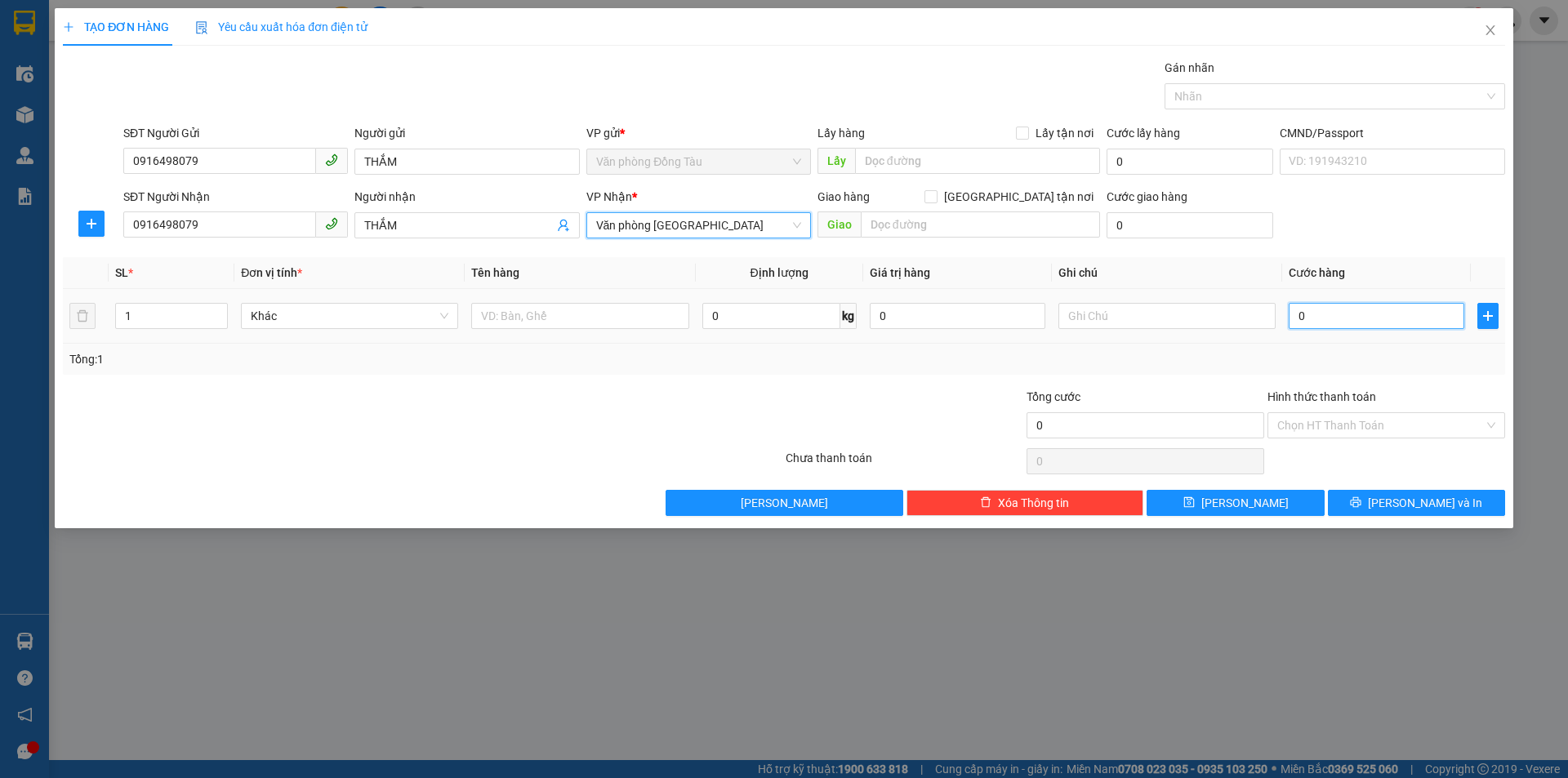
click at [1339, 307] on input "0" at bounding box center [1376, 316] width 176 height 26
type input "5"
type input "50"
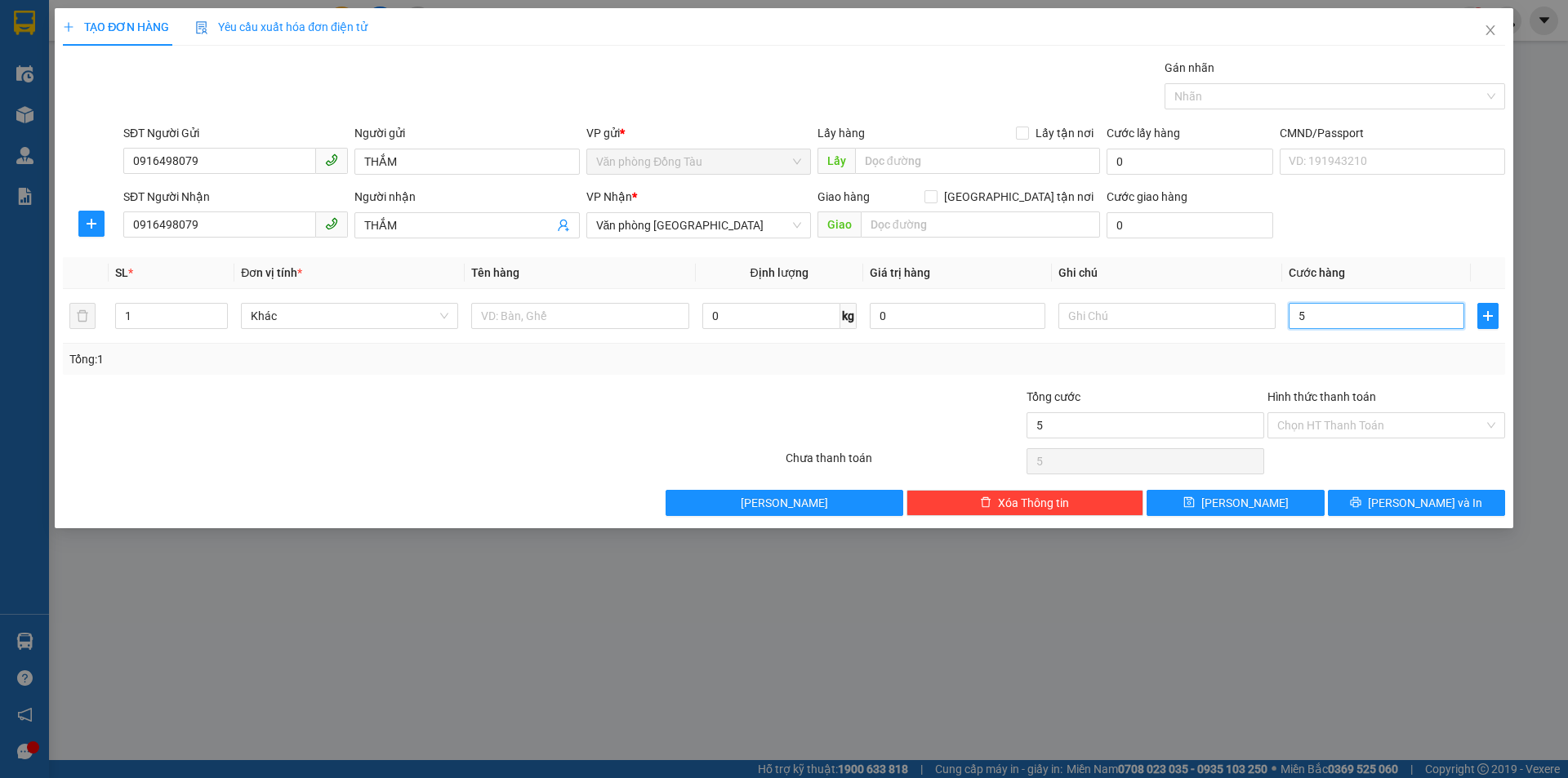
type input "50"
type input "500"
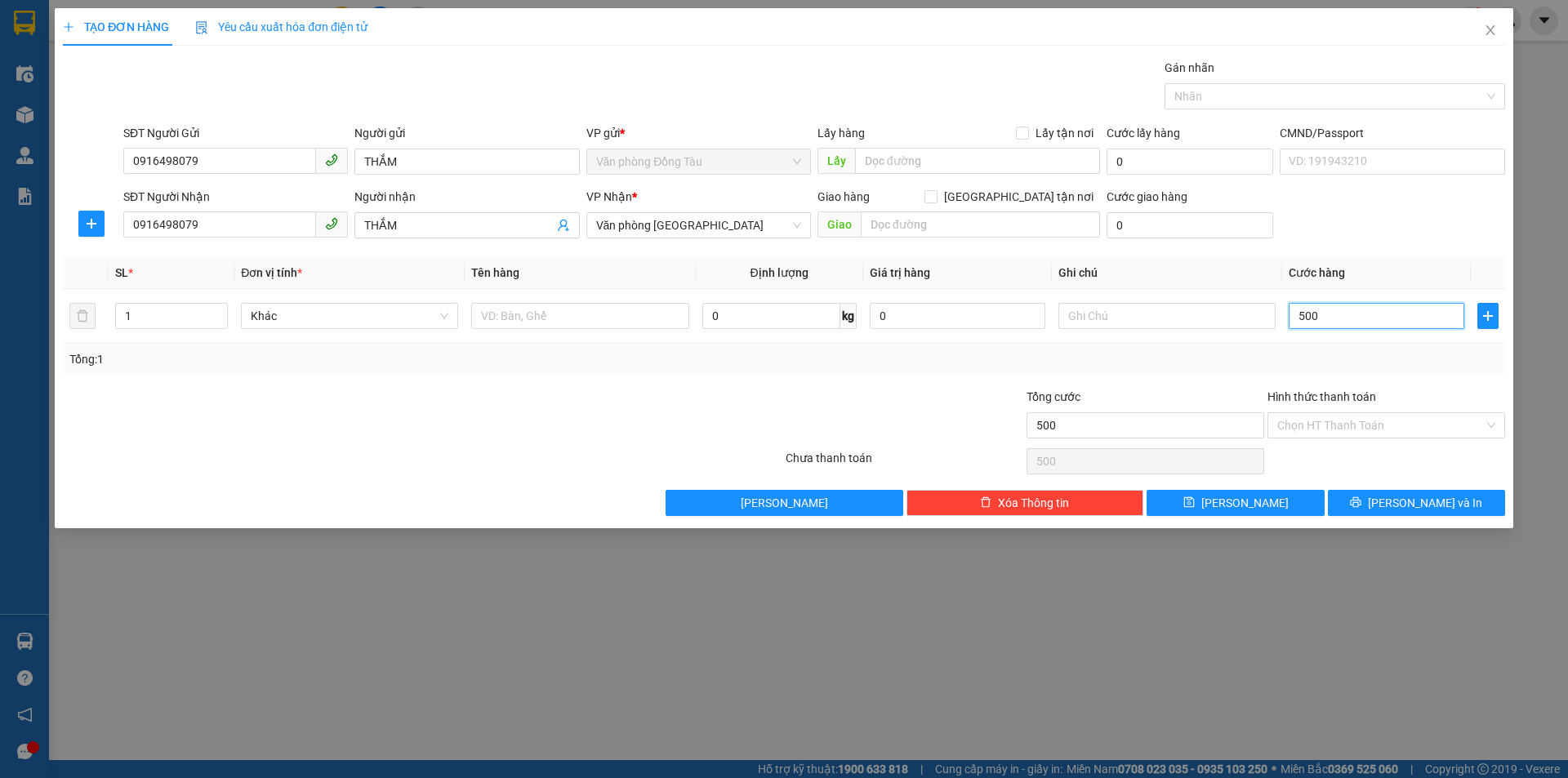
type input "5.000"
type input "50.000"
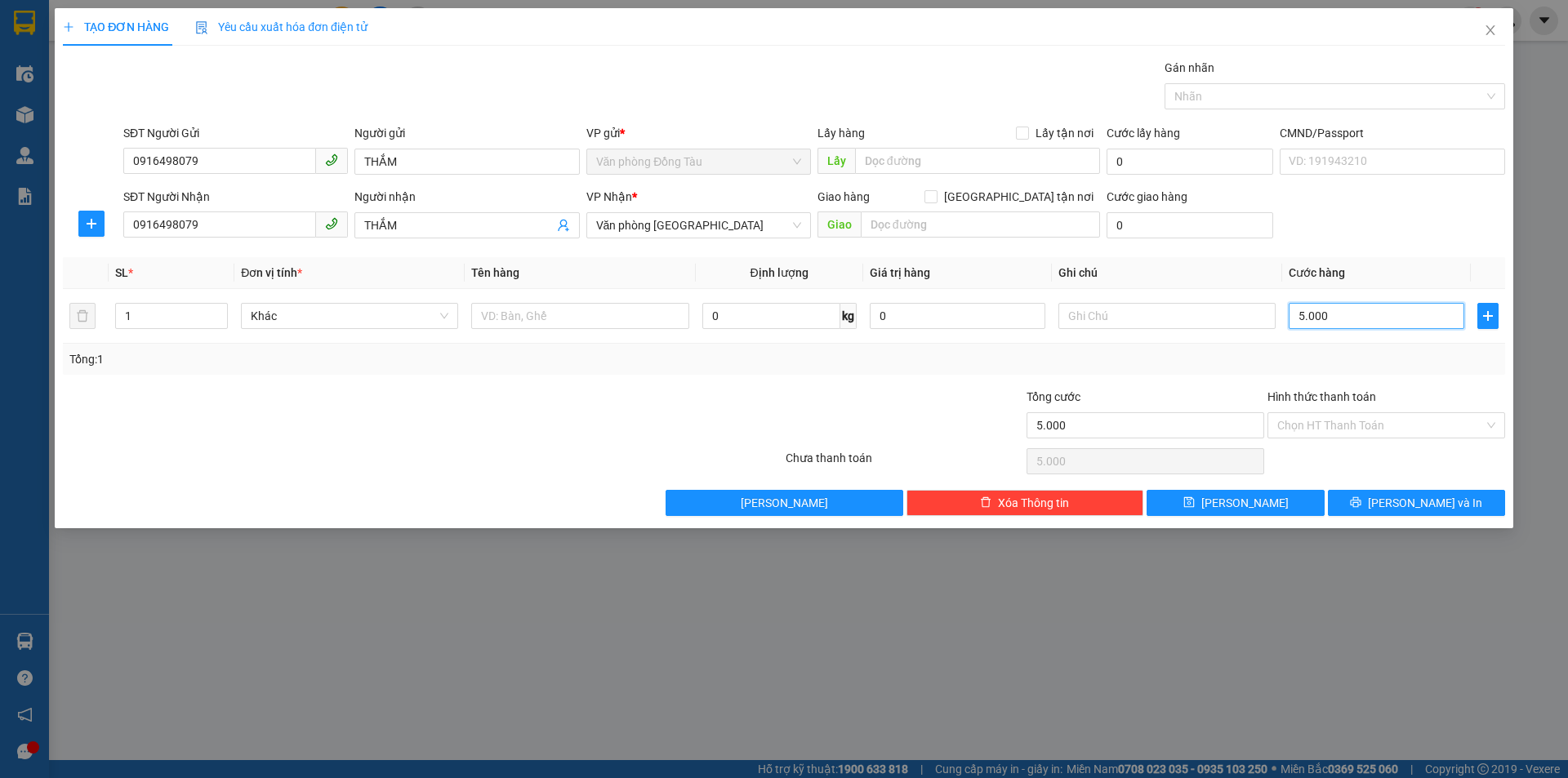
type input "50.000"
click at [1397, 501] on button "[PERSON_NAME] và In" at bounding box center [1416, 504] width 178 height 26
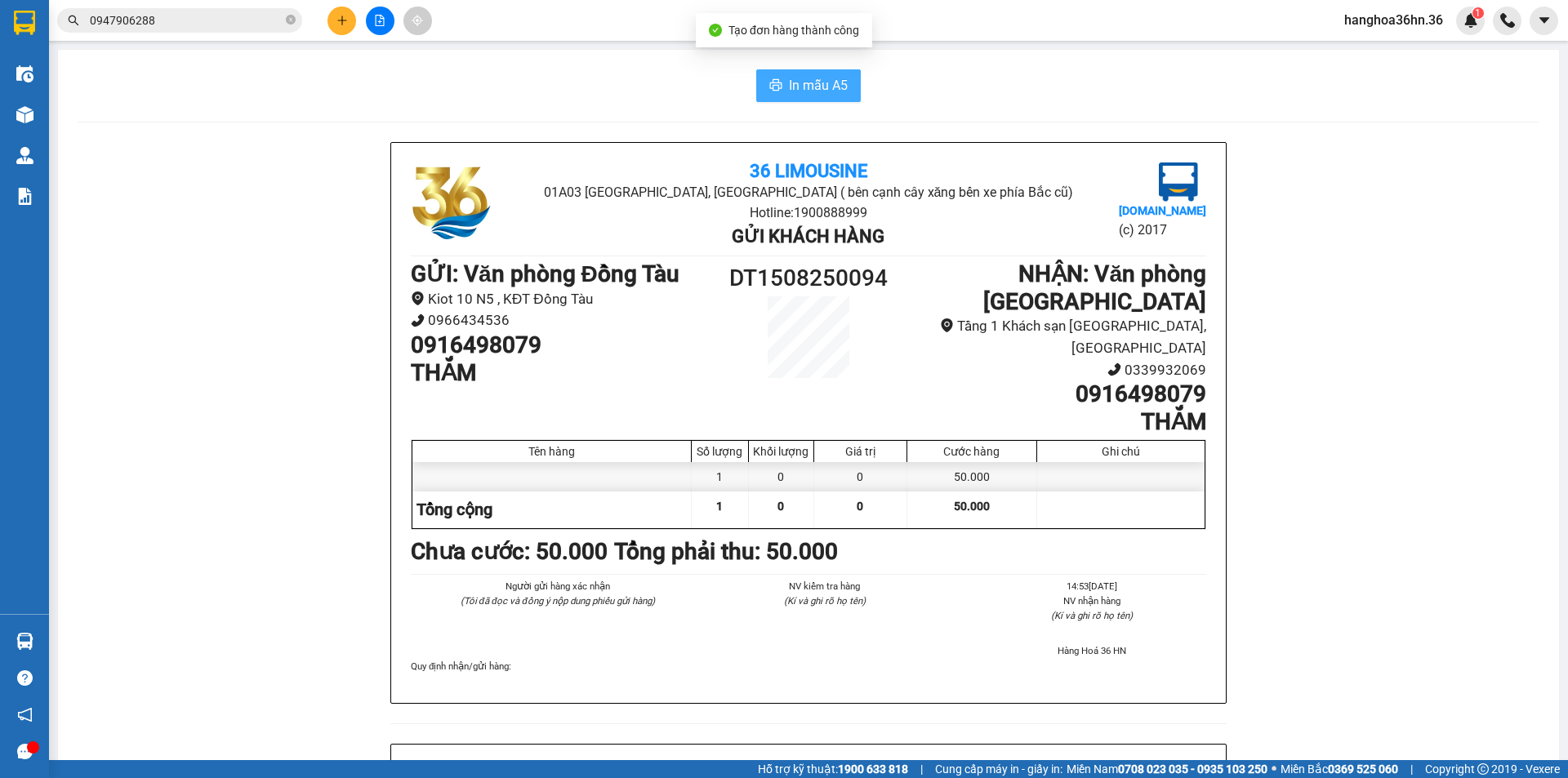
click at [822, 99] on button "In mẫu A5" at bounding box center [808, 86] width 104 height 33
click at [336, 25] on icon "plus" at bounding box center [342, 21] width 11 height 11
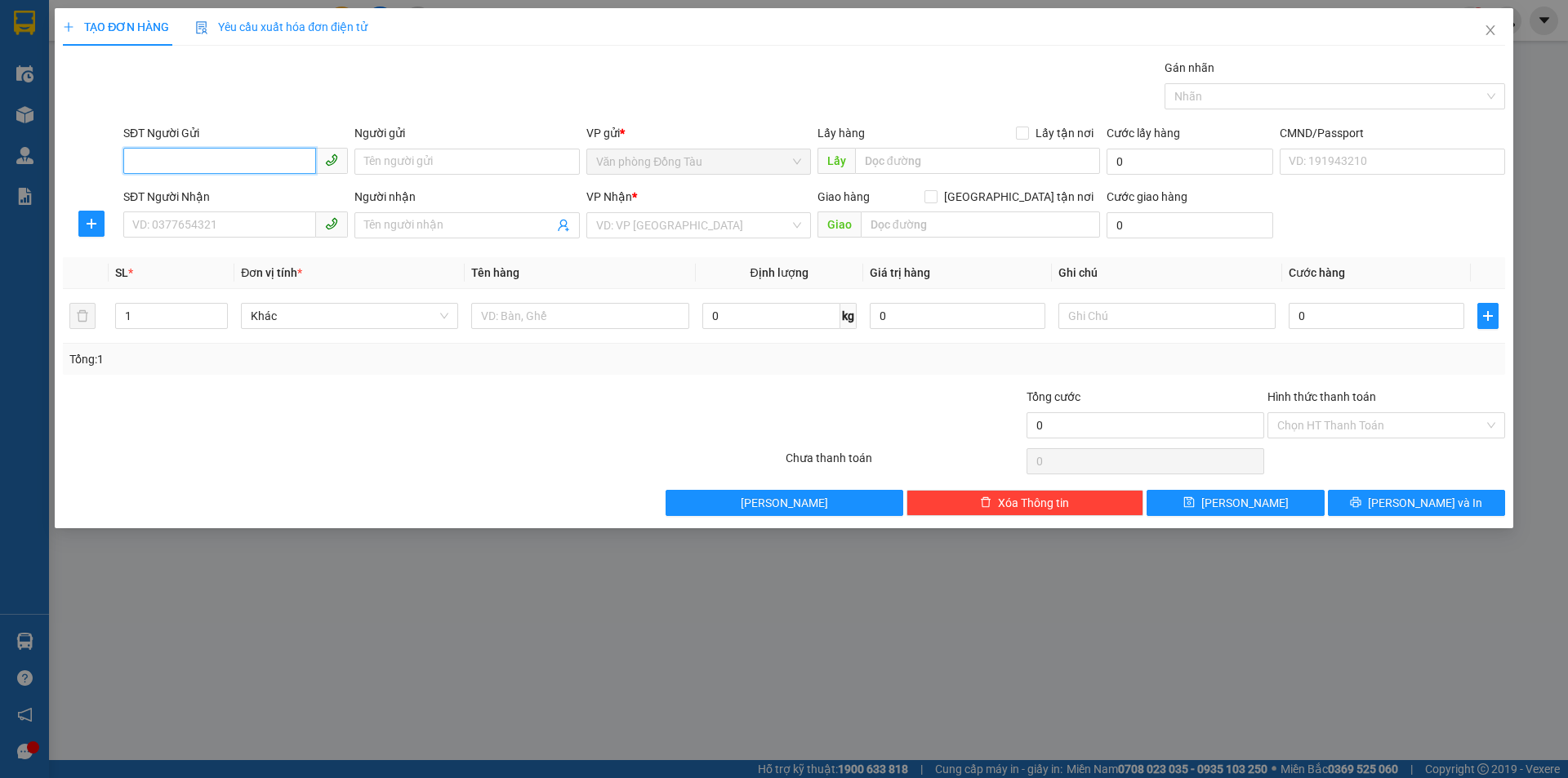
click at [279, 165] on input "SĐT Người Gửi" at bounding box center [219, 161] width 193 height 26
type input "0393314290"
click at [303, 186] on div "0393314290 - kassler" at bounding box center [236, 194] width 205 height 18
type input "kassler"
type input "0393314290"
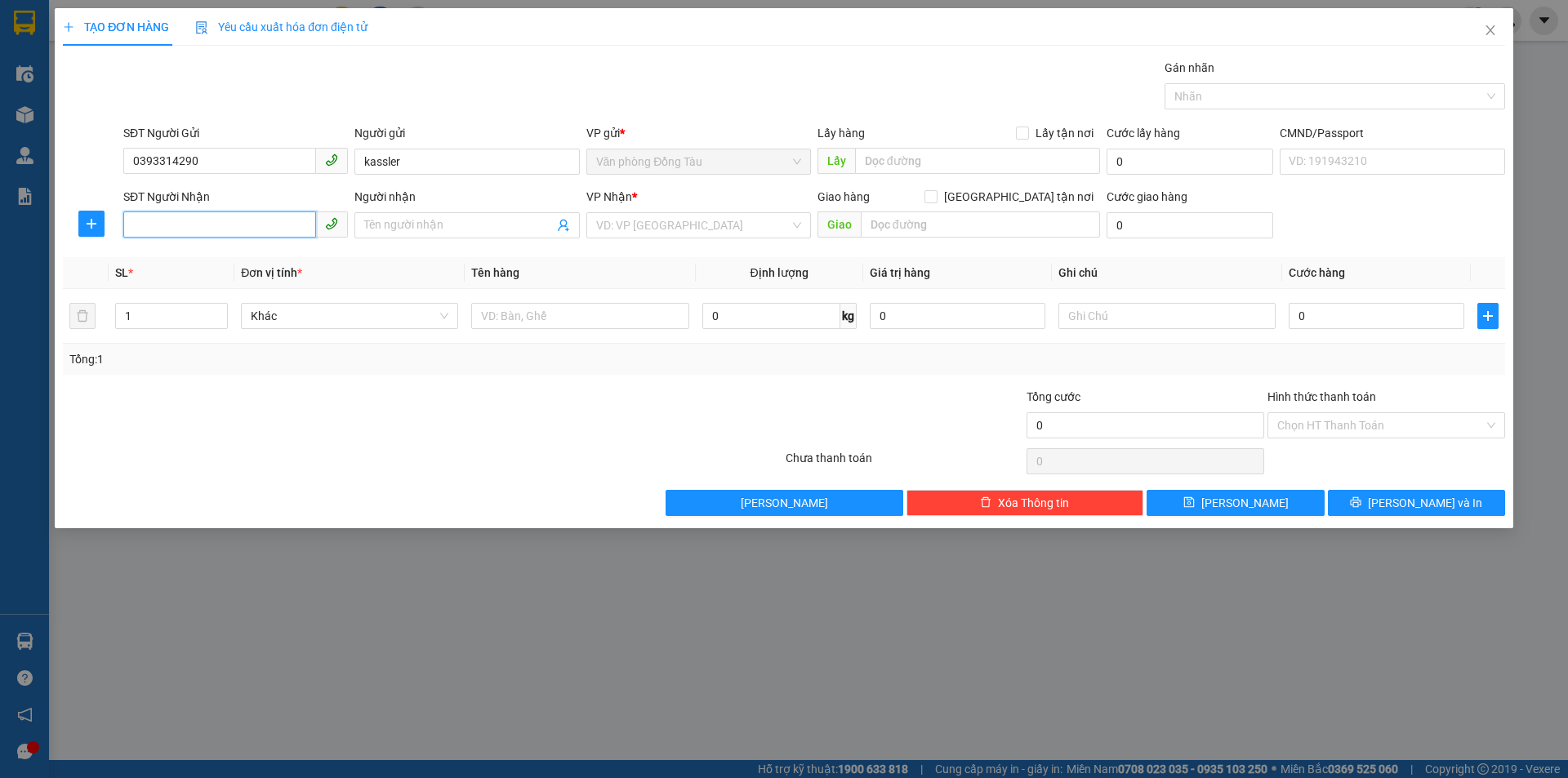
click at [262, 223] on input "SĐT Người Nhận" at bounding box center [219, 225] width 193 height 26
click at [165, 217] on input "089861992" at bounding box center [219, 225] width 193 height 26
type input "0898601992"
click at [459, 228] on input "Người nhận" at bounding box center [458, 225] width 189 height 18
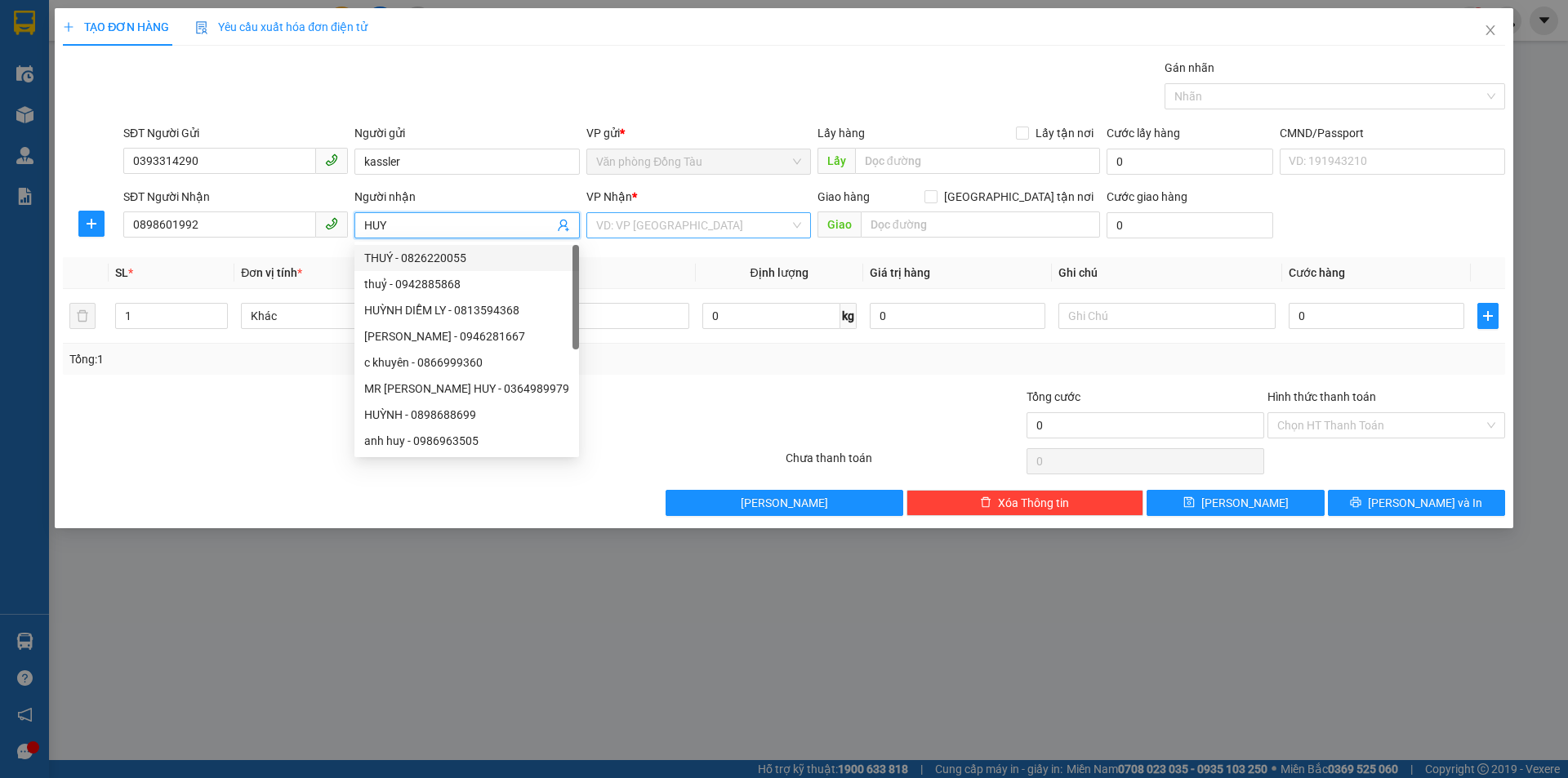
type input "HUY"
click at [676, 226] on input "search" at bounding box center [693, 226] width 194 height 24
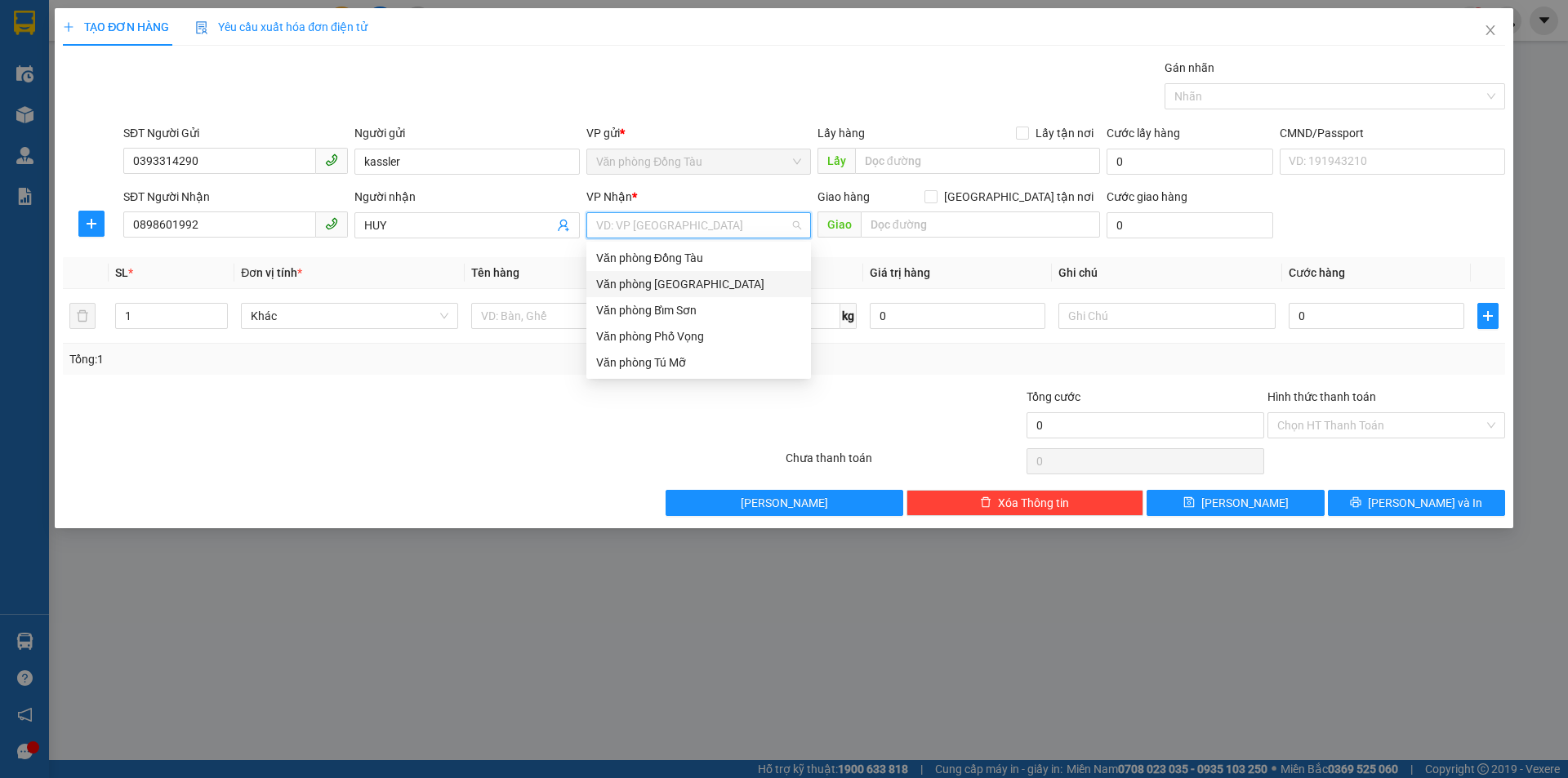
click at [690, 277] on div "Văn phòng [GEOGRAPHIC_DATA]" at bounding box center [699, 284] width 205 height 18
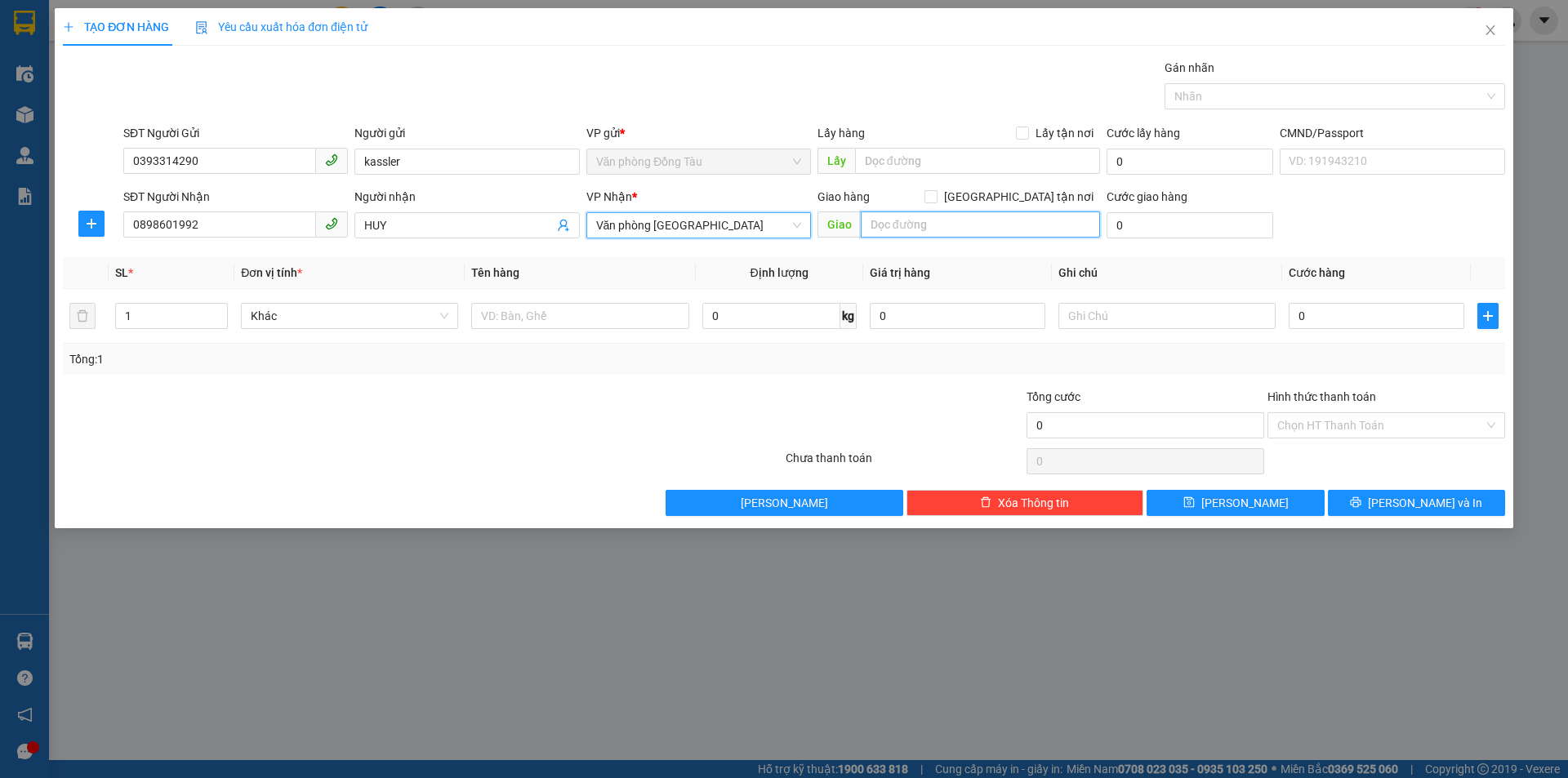
click at [915, 224] on input "text" at bounding box center [980, 225] width 240 height 26
type input "118 [PERSON_NAME]"
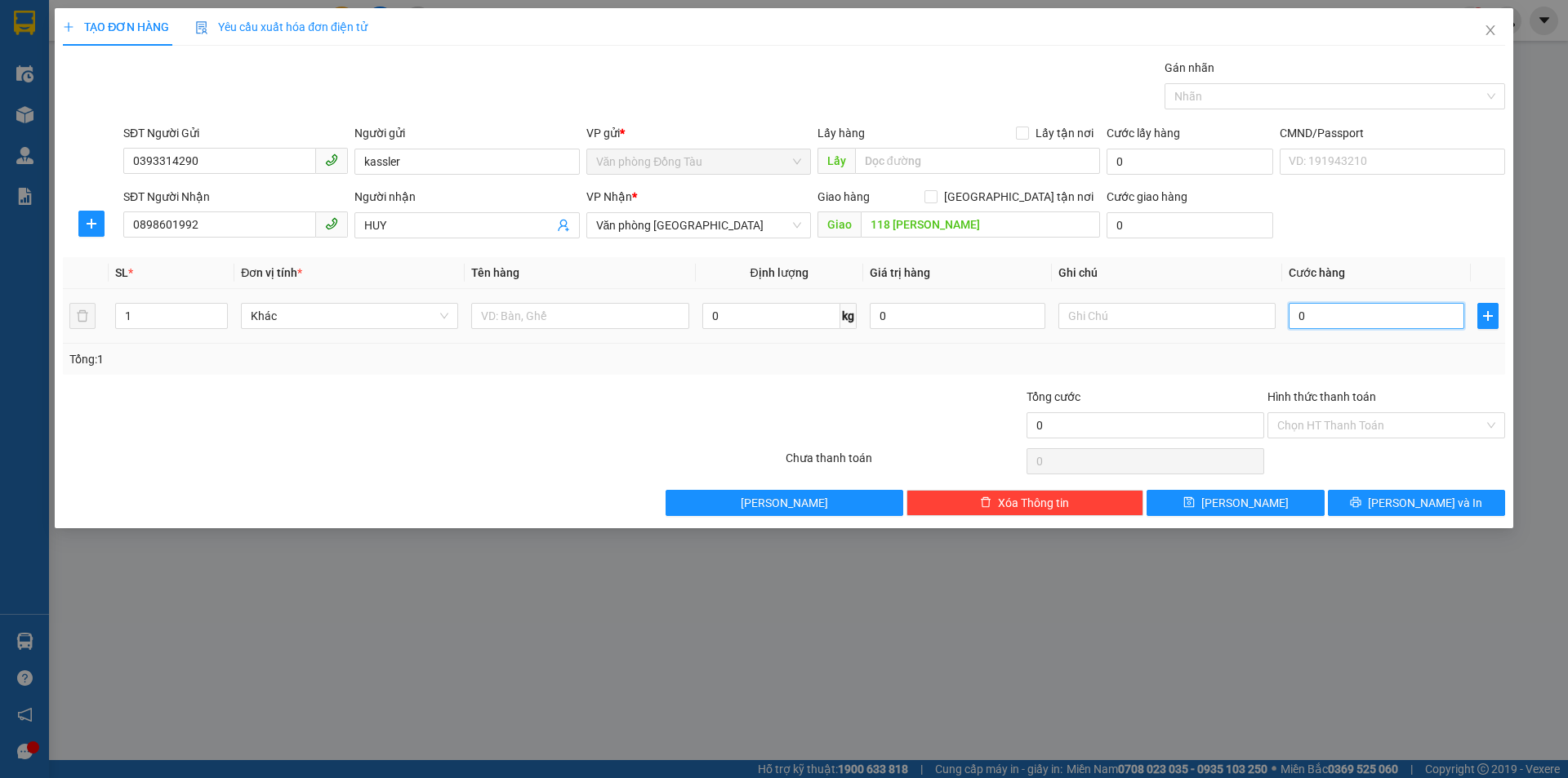
click at [1342, 311] on input "0" at bounding box center [1376, 316] width 176 height 26
type input "3"
type input "30"
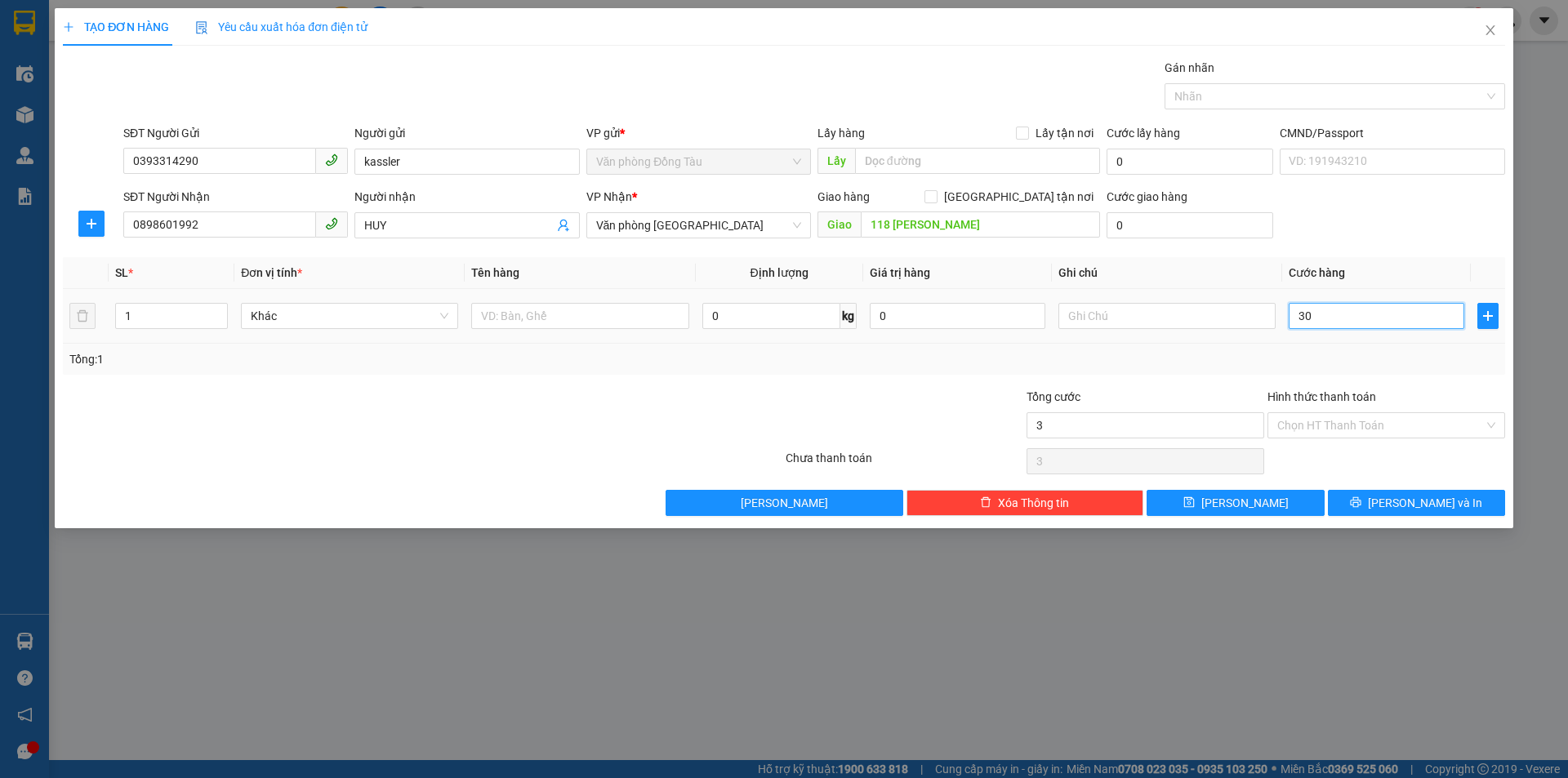
type input "30"
type input "300"
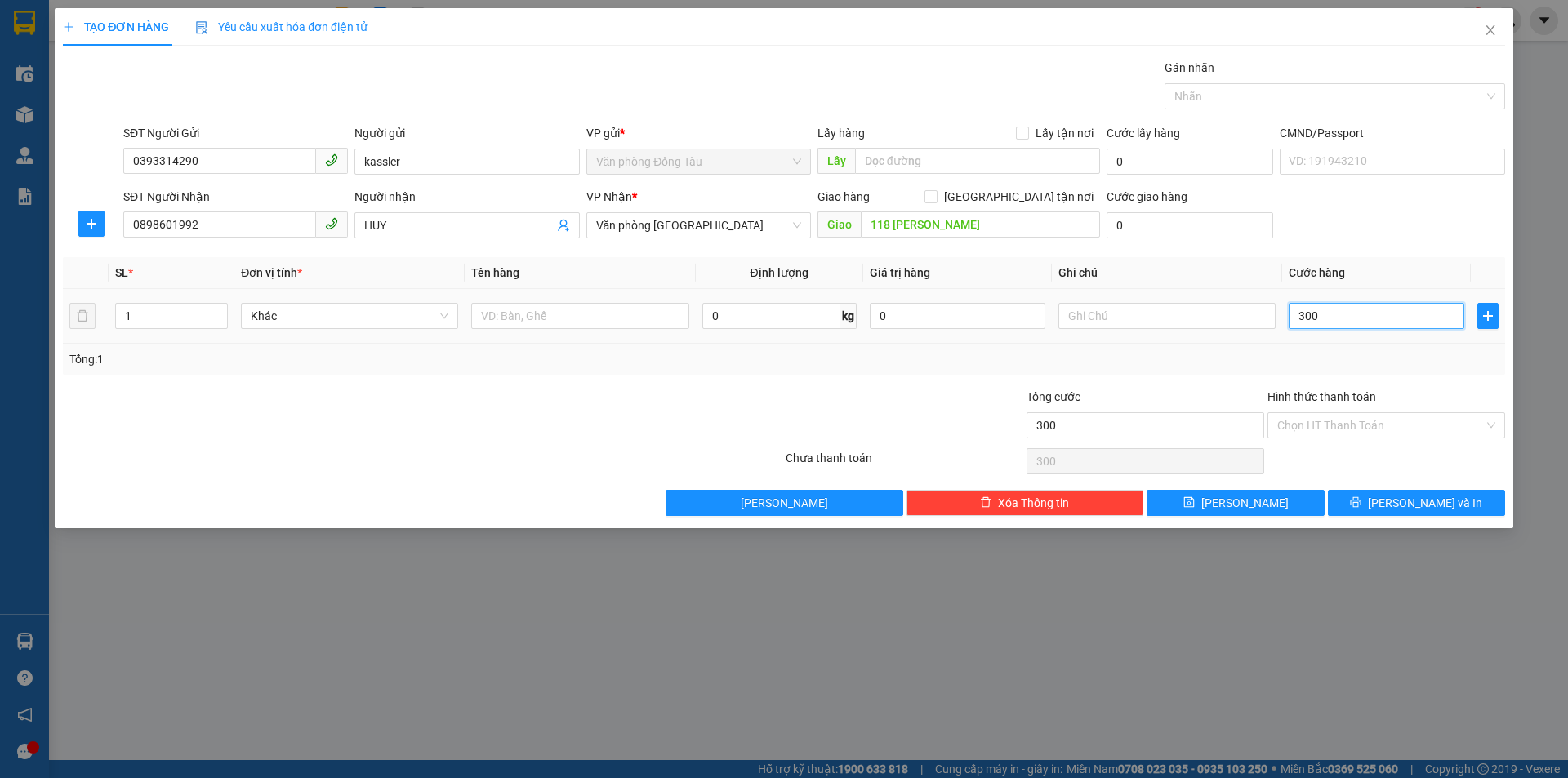
type input "3.000"
type input "30.000"
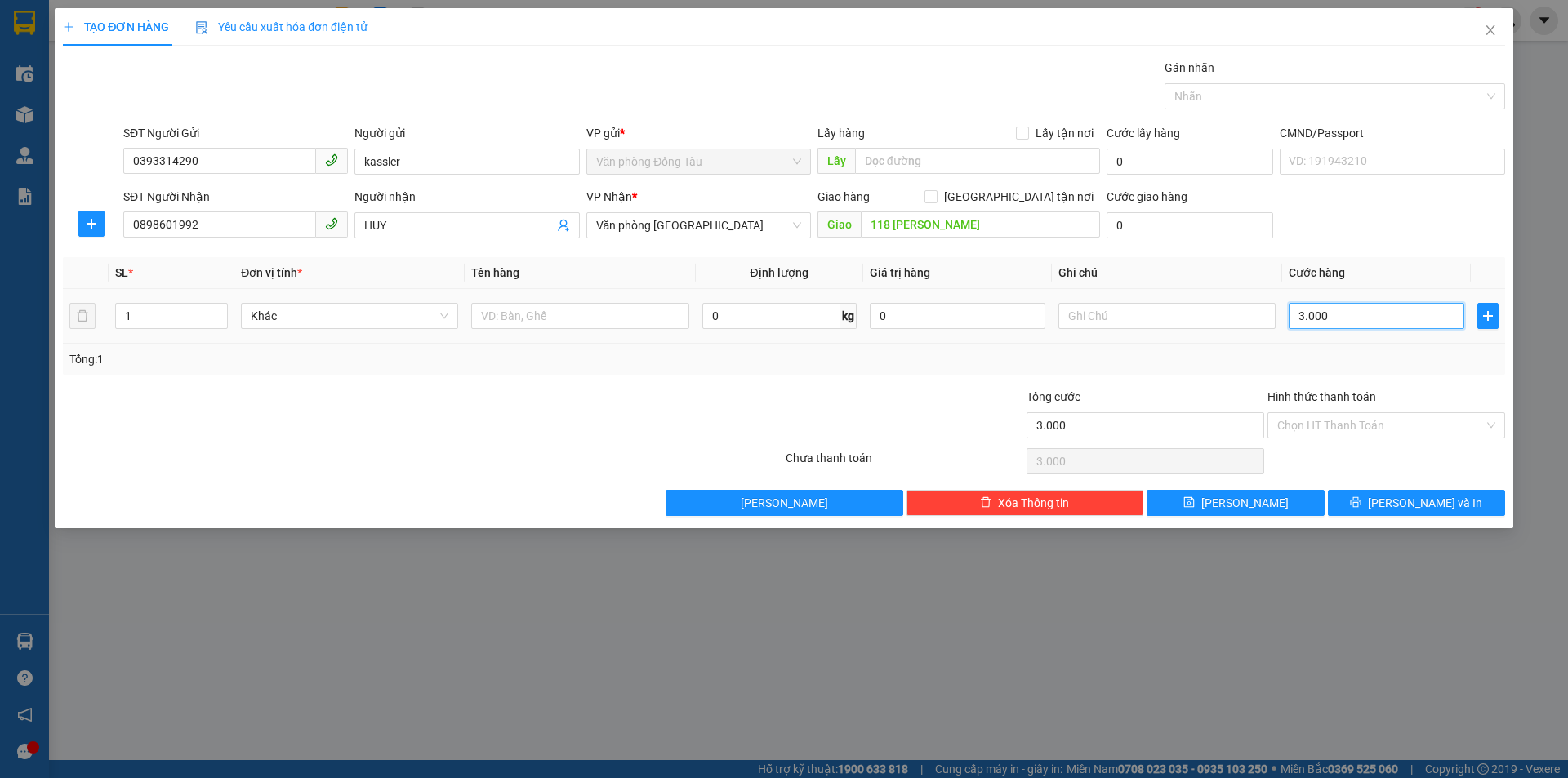
type input "30.000"
click at [1335, 241] on div "SĐT Người Nhận 0898601992 Người nhận HUY VP Nhận * Văn phòng [GEOGRAPHIC_DATA] …" at bounding box center [815, 216] width 1389 height 57
click at [1203, 237] on input "0" at bounding box center [1189, 226] width 166 height 26
type input "3"
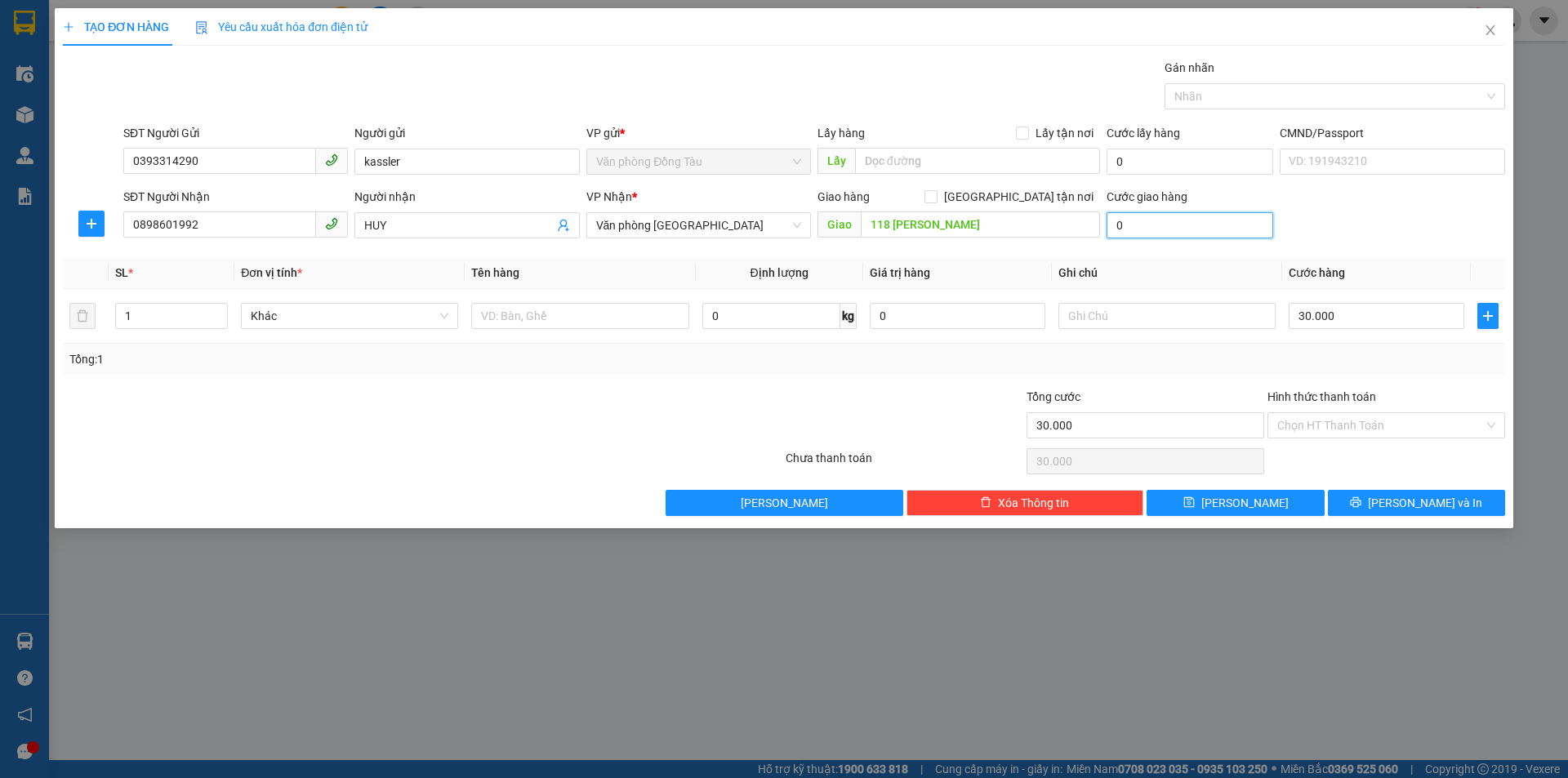
type input "30.003"
type input "30"
type input "30.030"
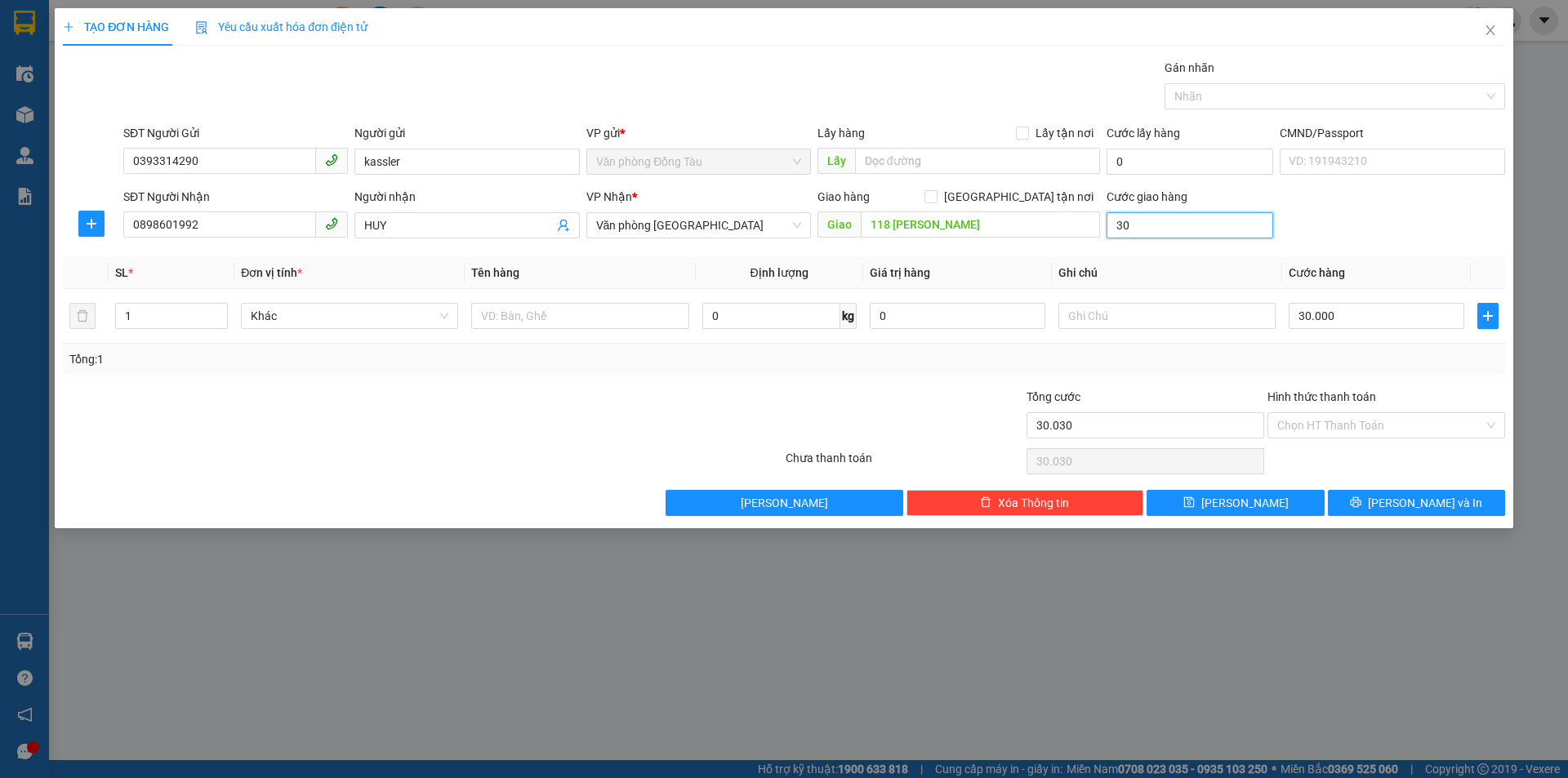
type input "300"
type input "30.300"
type input "3.000"
type input "33.000"
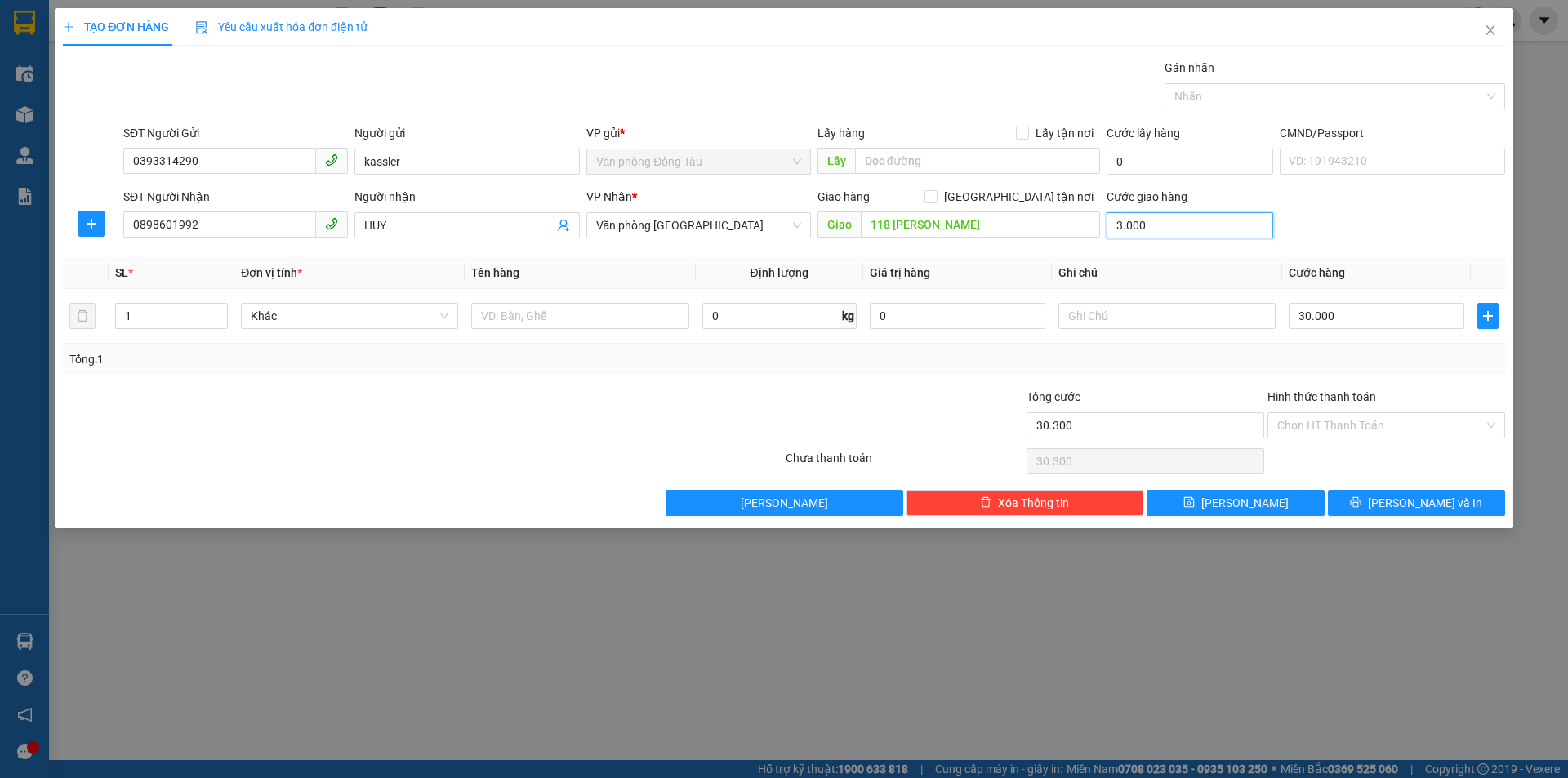
type input "33.000"
type input "30.000"
type input "60.000"
type input "30.000"
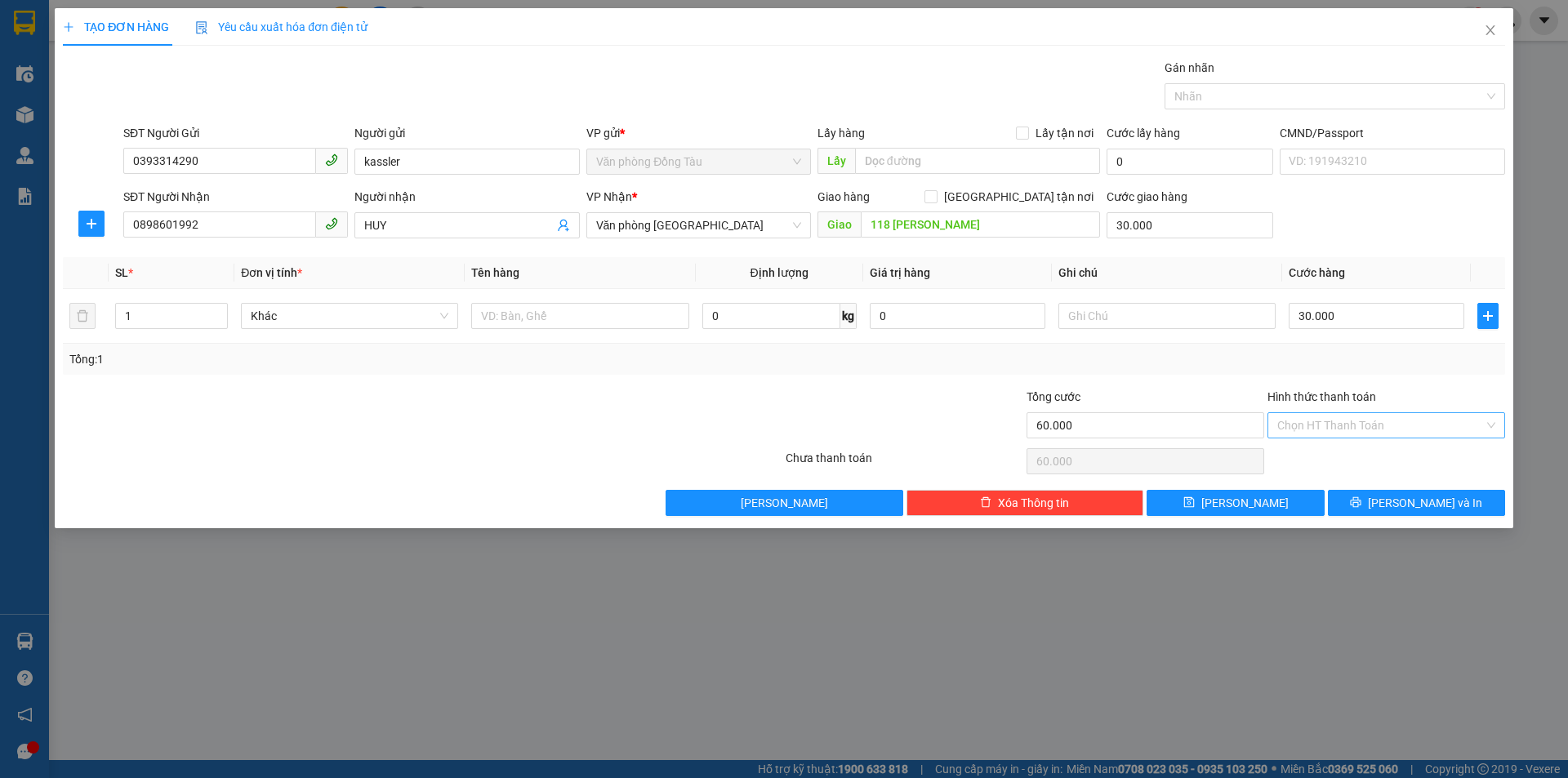
click at [1386, 429] on input "Hình thức thanh toán" at bounding box center [1380, 426] width 207 height 24
click at [1437, 503] on span "[PERSON_NAME] và In" at bounding box center [1425, 503] width 115 height 18
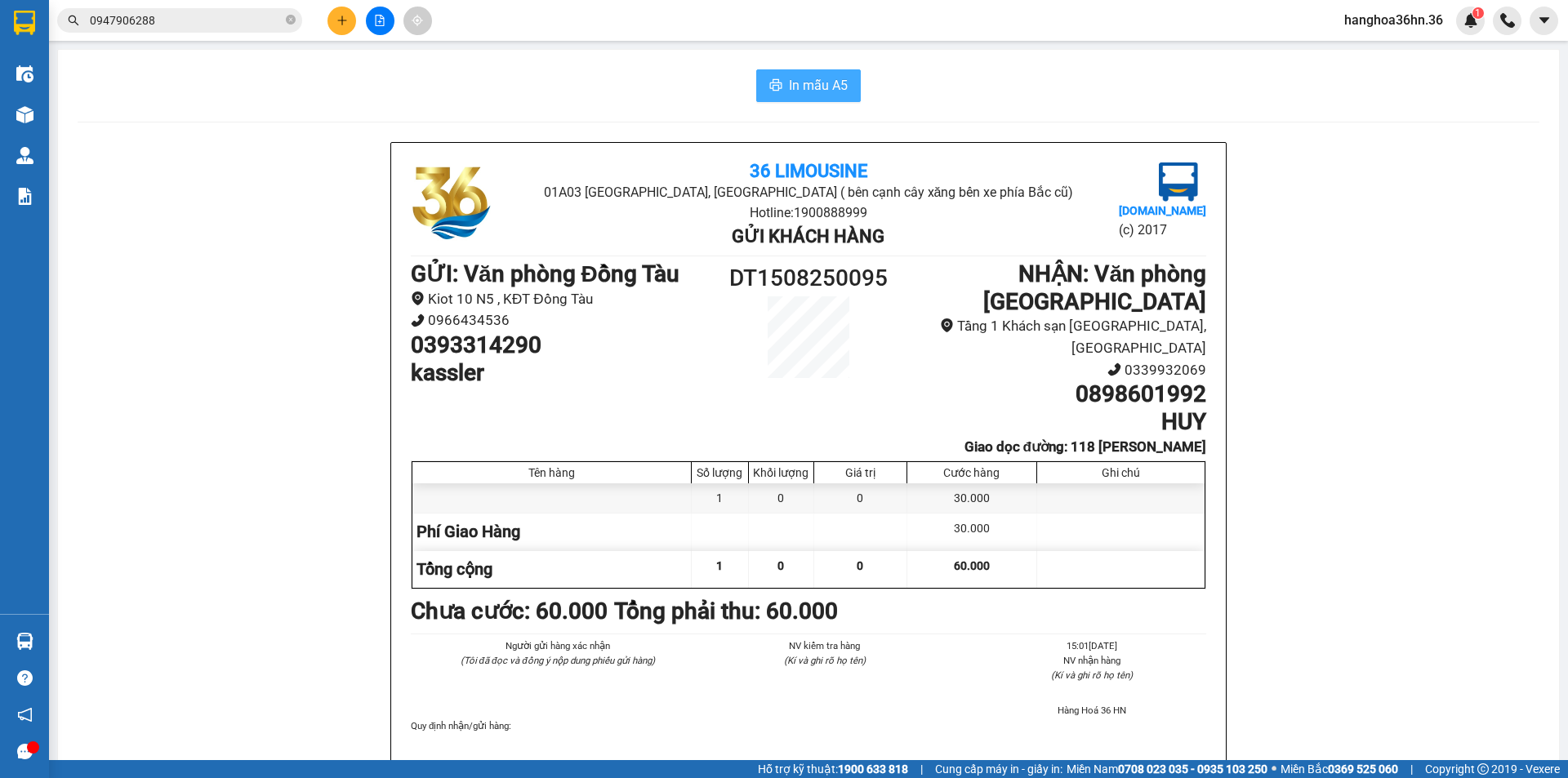
click at [823, 75] on span "In mẫu A5" at bounding box center [818, 86] width 59 height 21
